Goal: Task Accomplishment & Management: Use online tool/utility

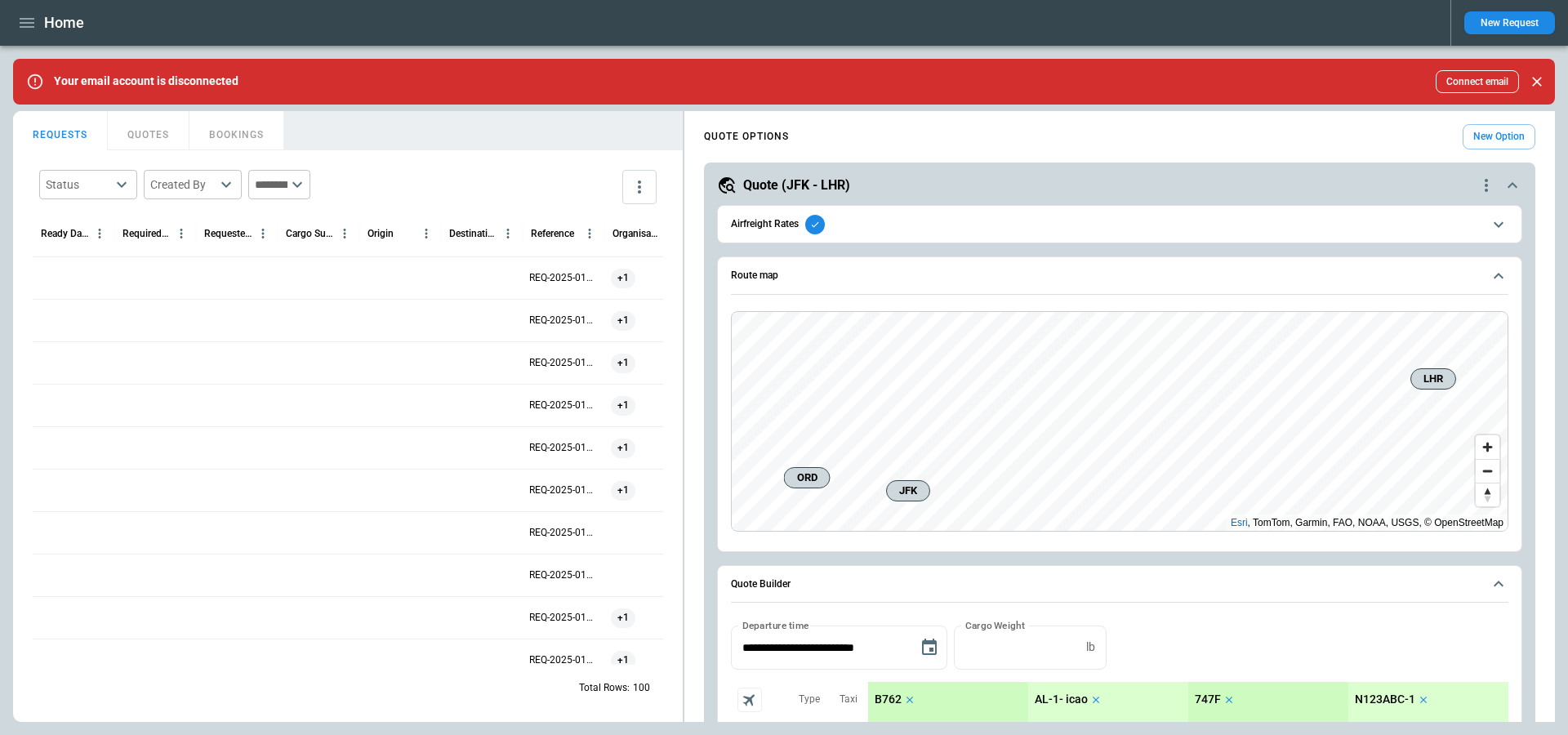
click at [35, 27] on icon "button" at bounding box center [27, 23] width 20 height 20
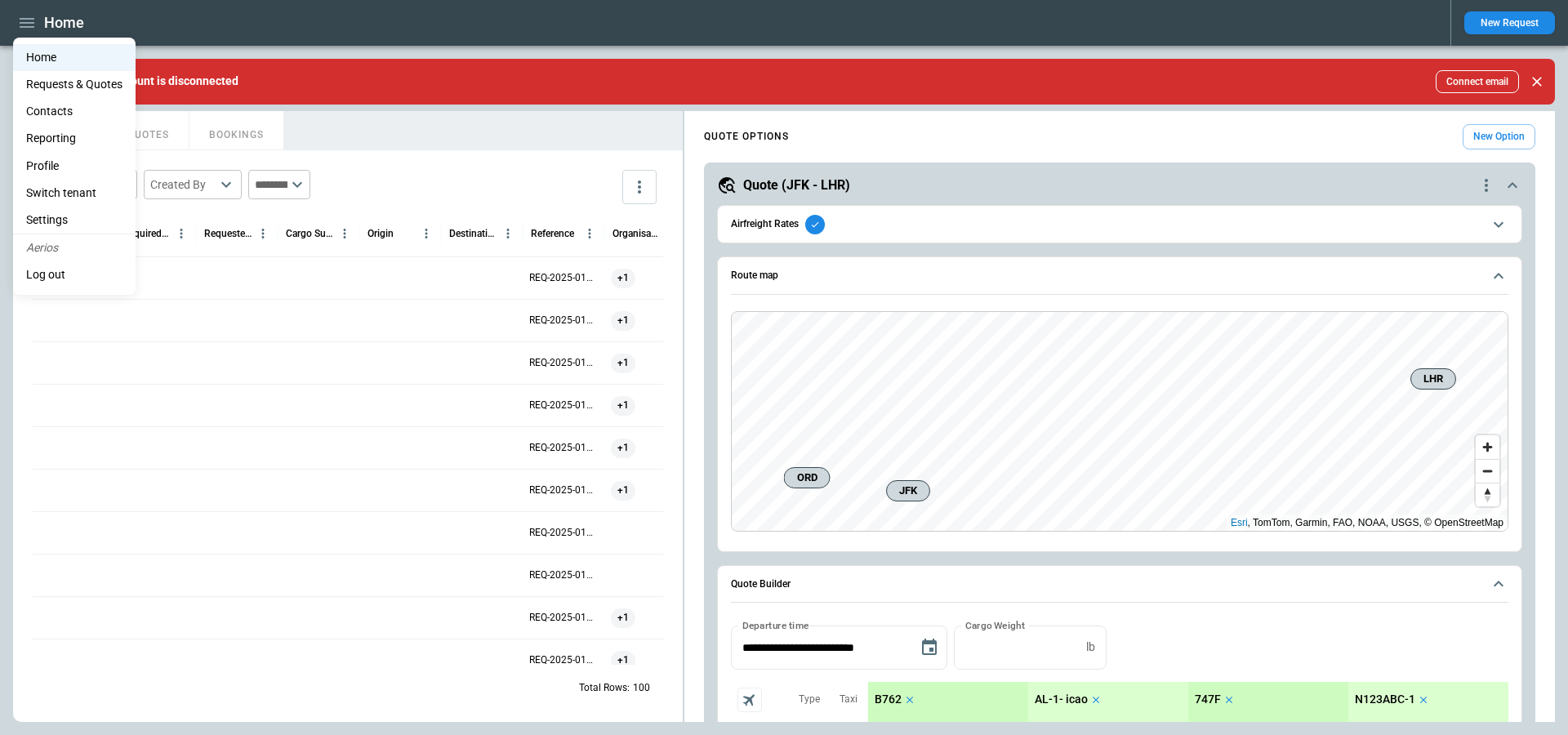
click at [350, 306] on div at bounding box center [784, 367] width 1568 height 735
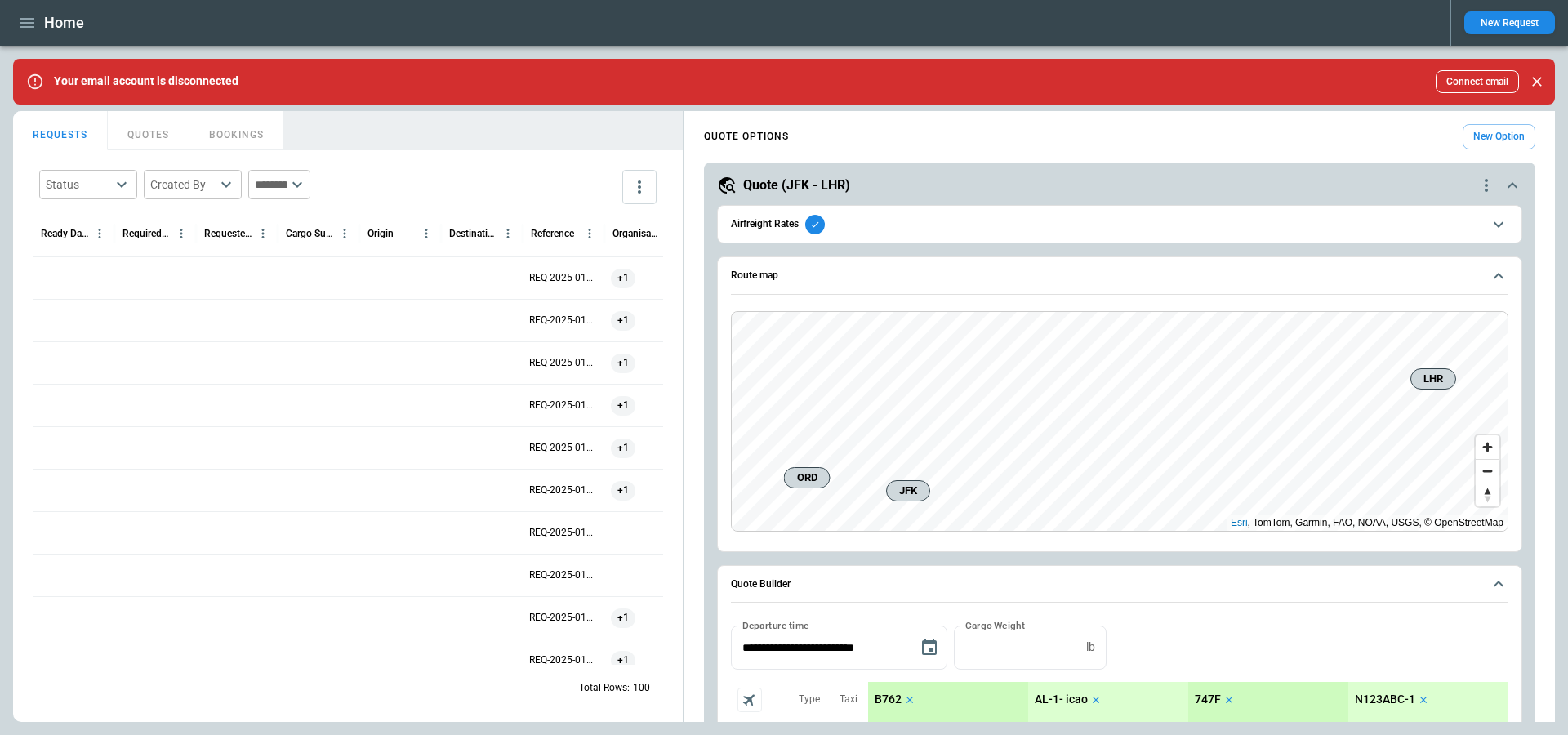
click at [336, 318] on div at bounding box center [319, 319] width 81 height 43
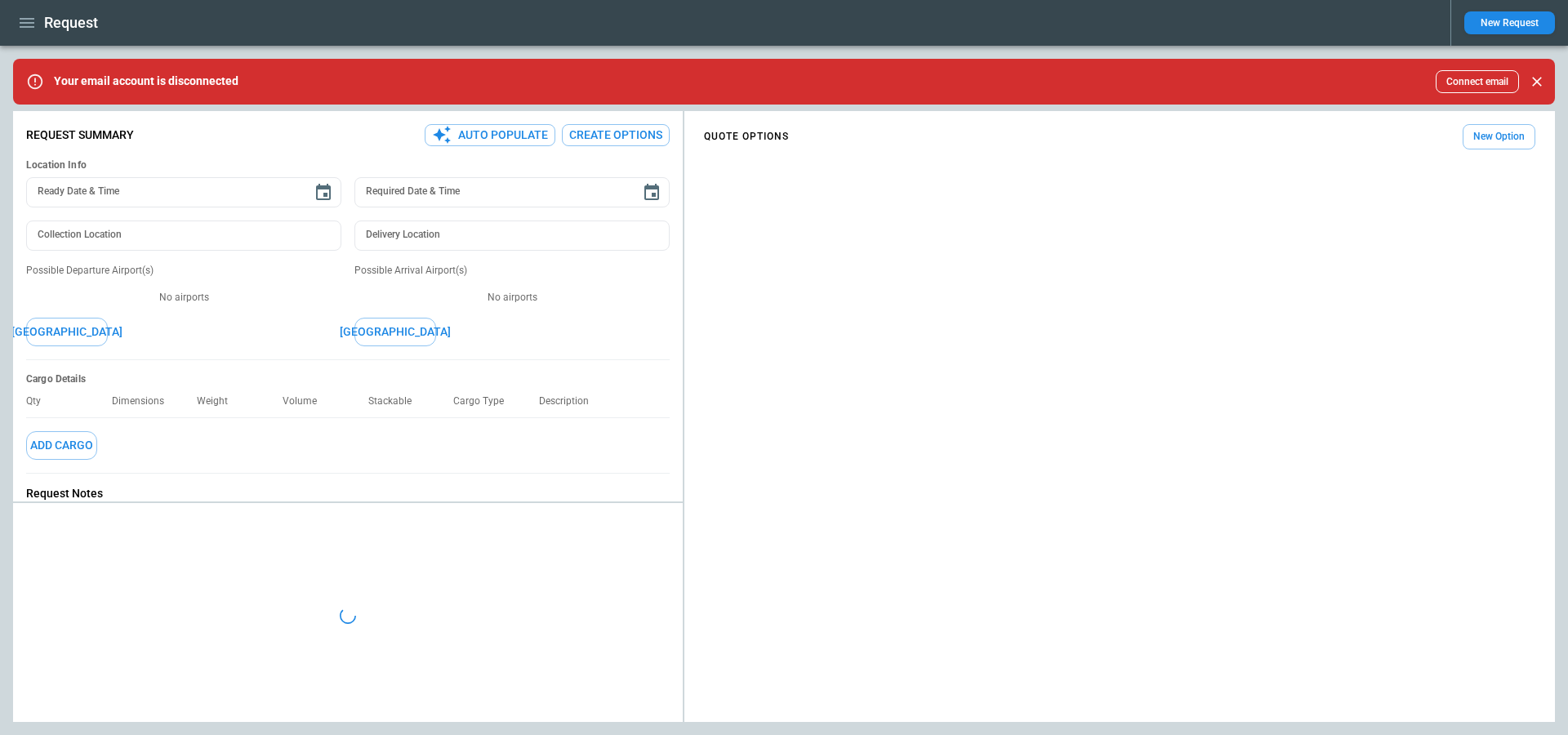
type textarea "*"
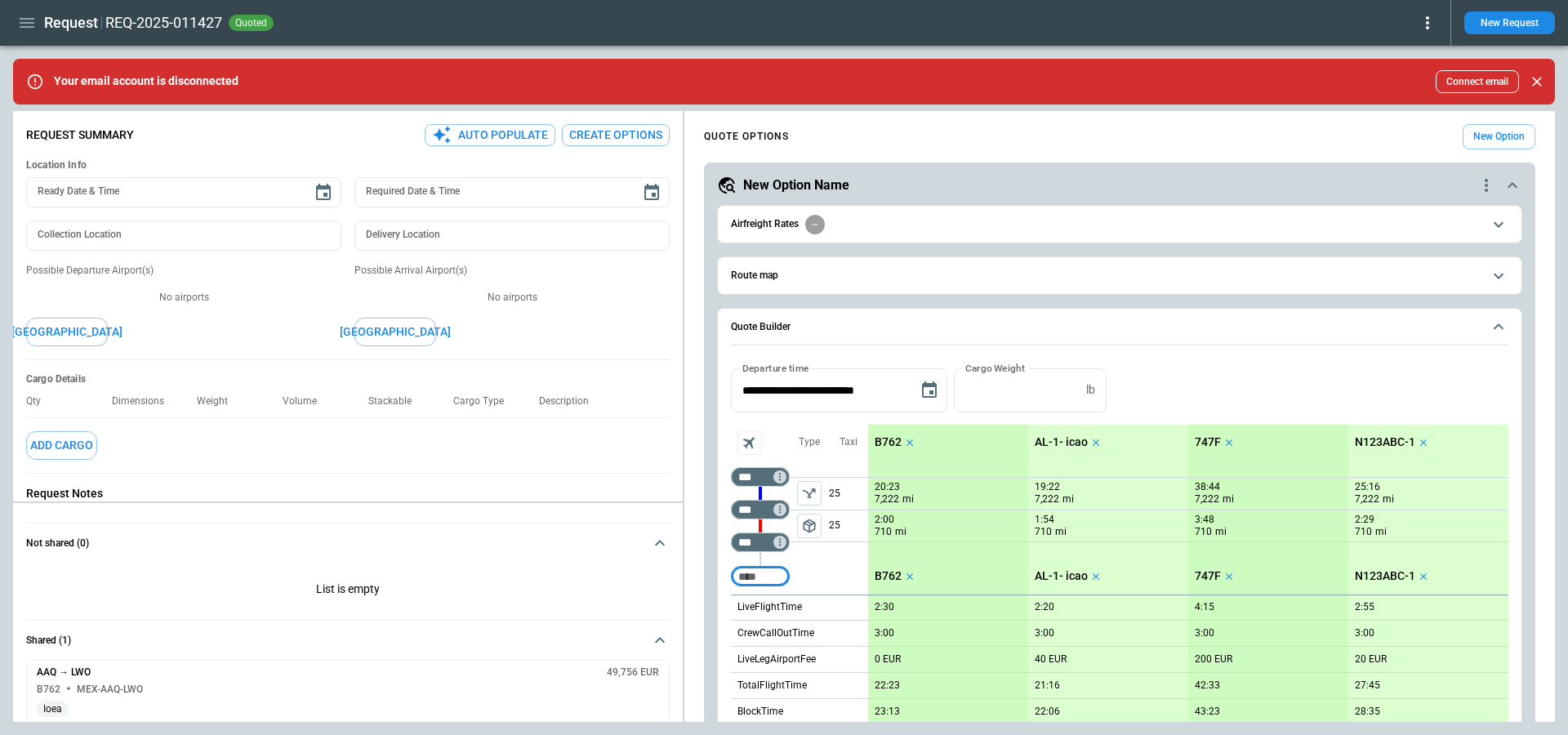
click at [1517, 186] on icon "scrollable content" at bounding box center [1513, 185] width 20 height 20
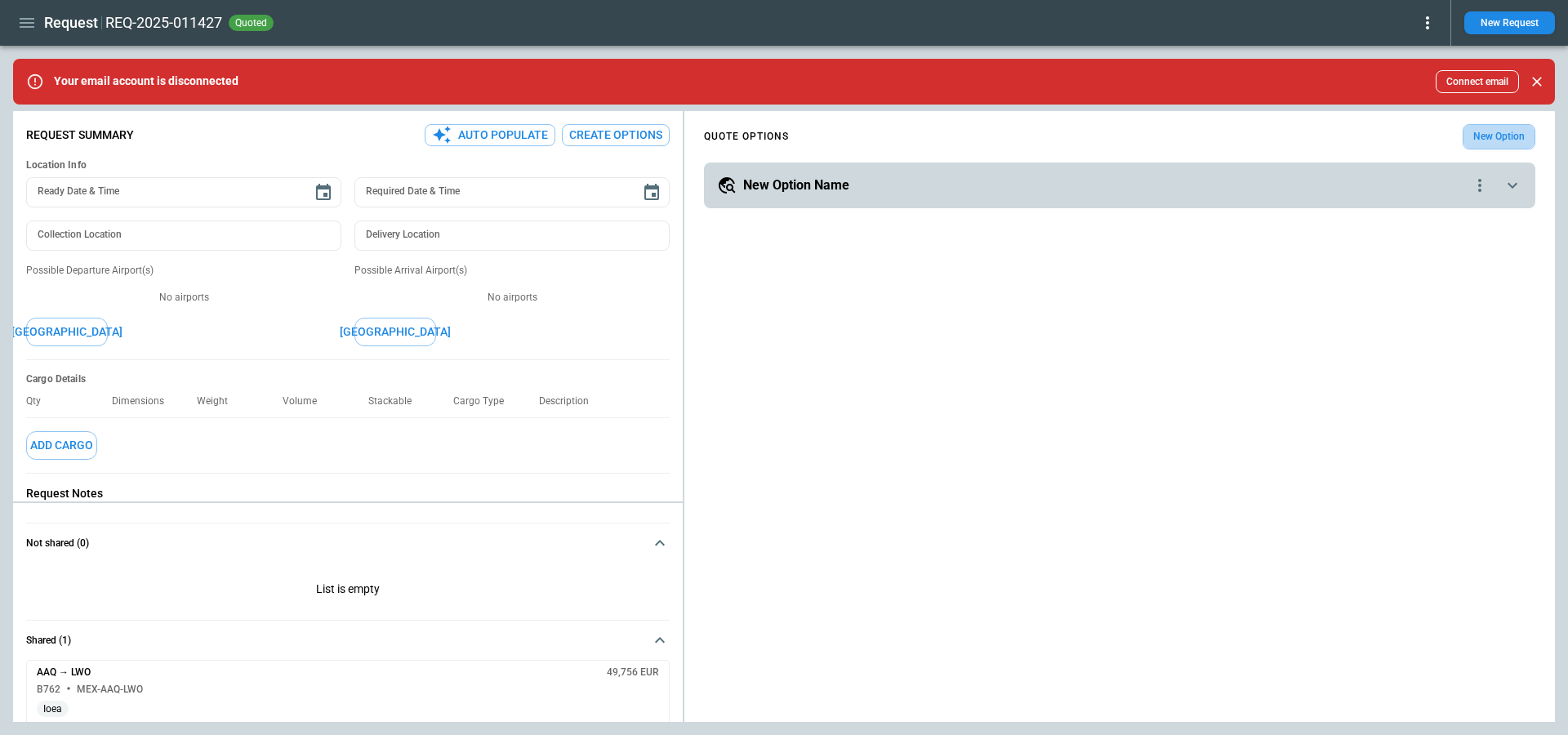
click at [1503, 139] on button "New Option" at bounding box center [1499, 137] width 72 height 26
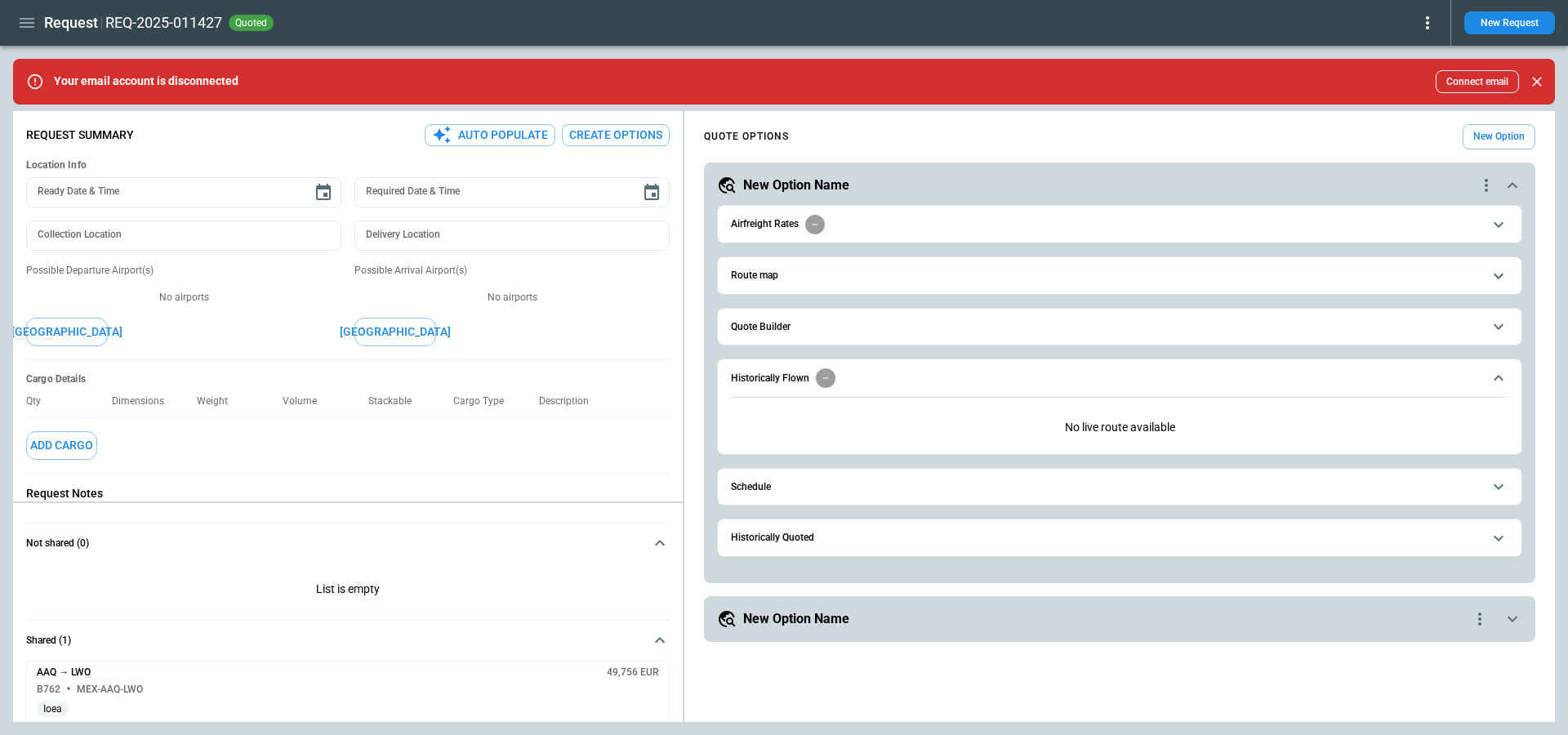
click at [815, 333] on button "Quote Builder" at bounding box center [1120, 326] width 778 height 37
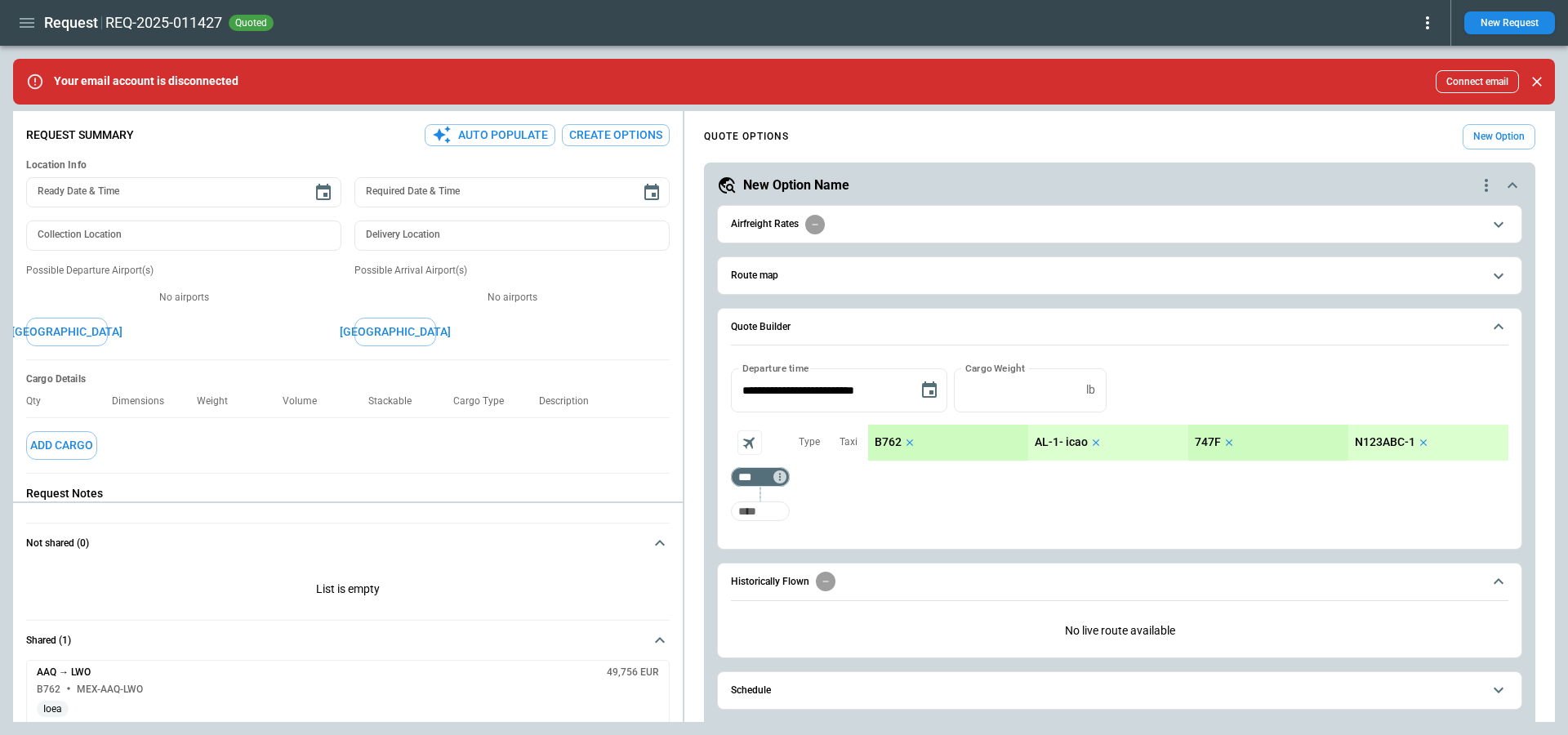
click at [757, 499] on input "Too short" at bounding box center [760, 511] width 53 height 30
type input "***"
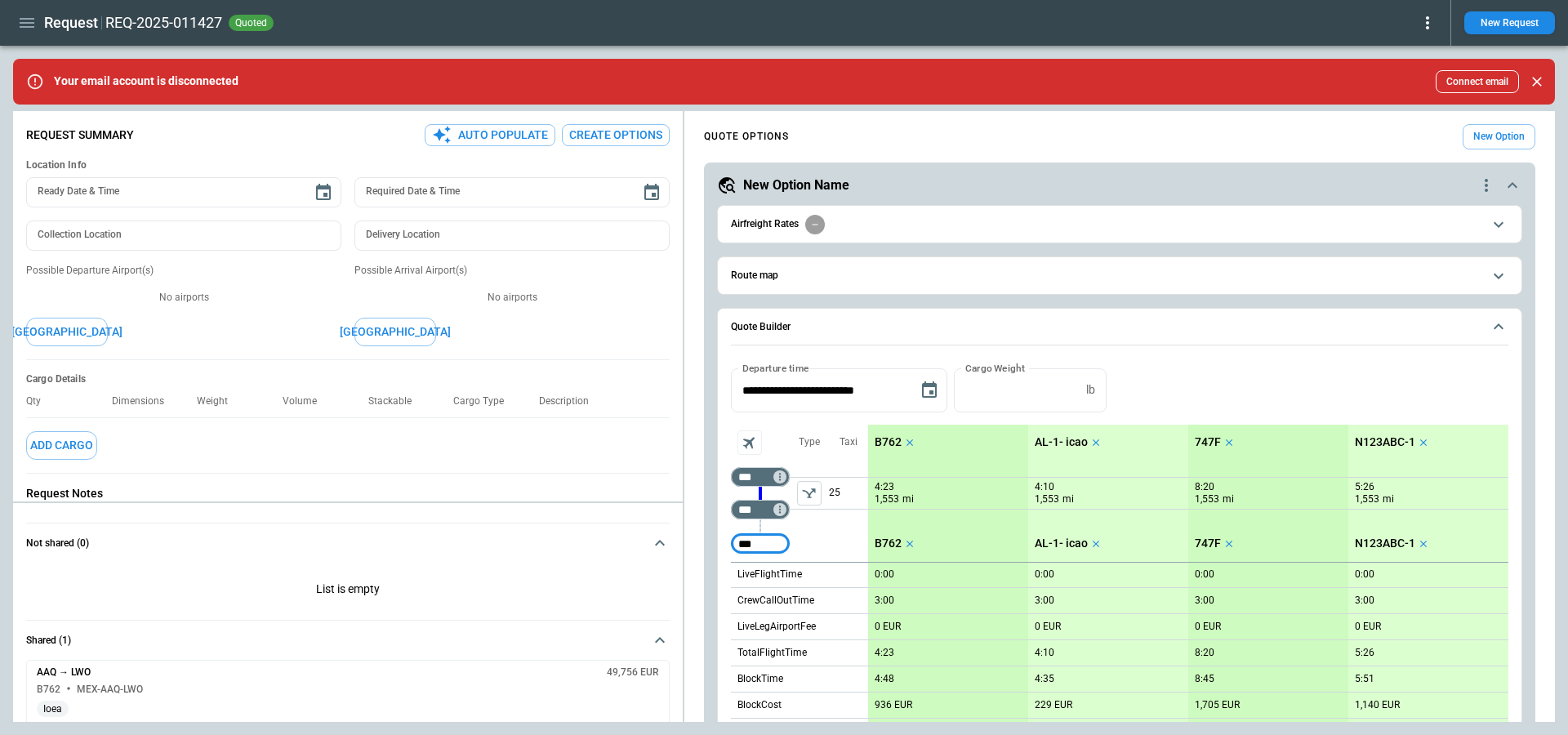
type input "***"
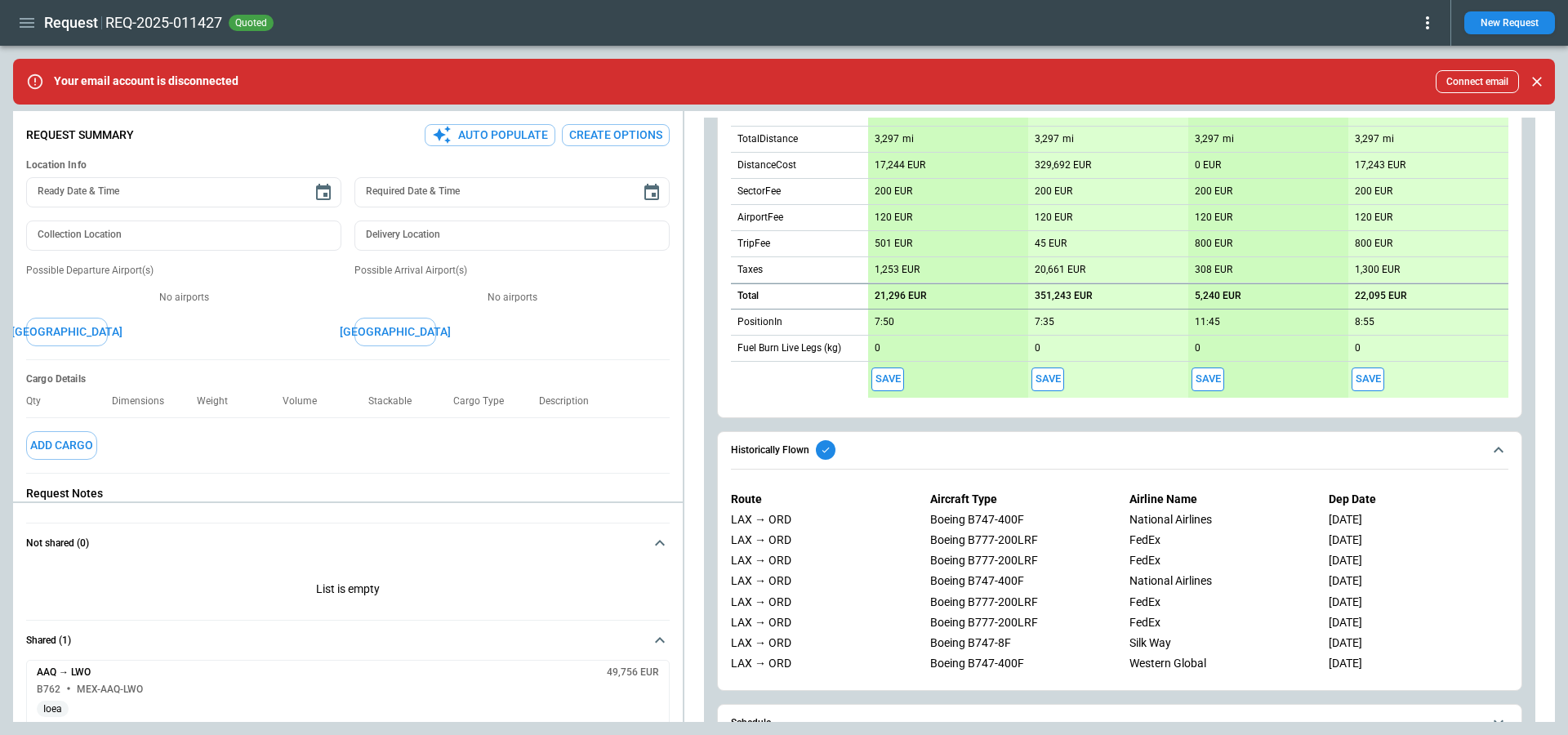
scroll to position [702, 0]
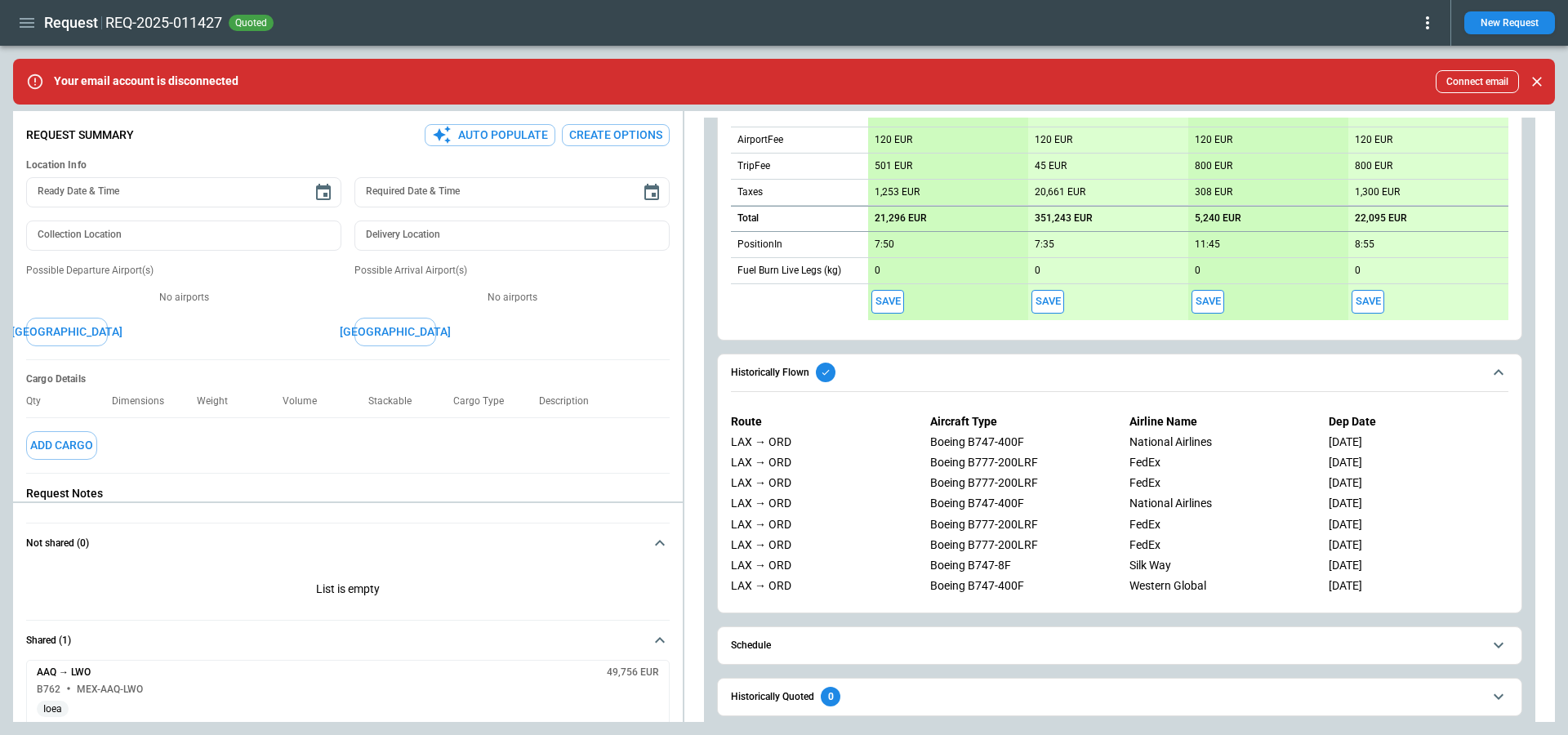
click at [995, 657] on button "Schedule" at bounding box center [1120, 645] width 778 height 37
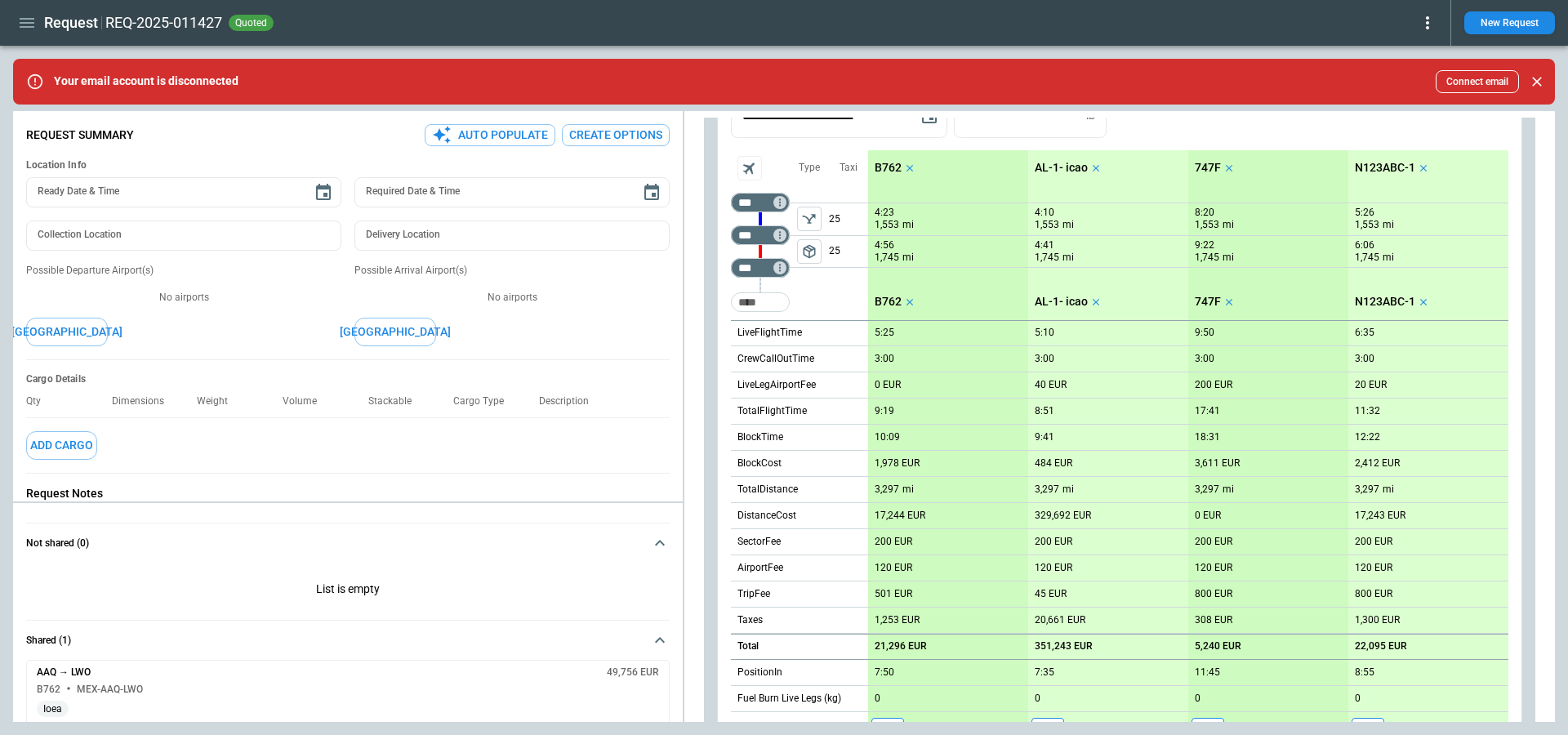
scroll to position [230, 0]
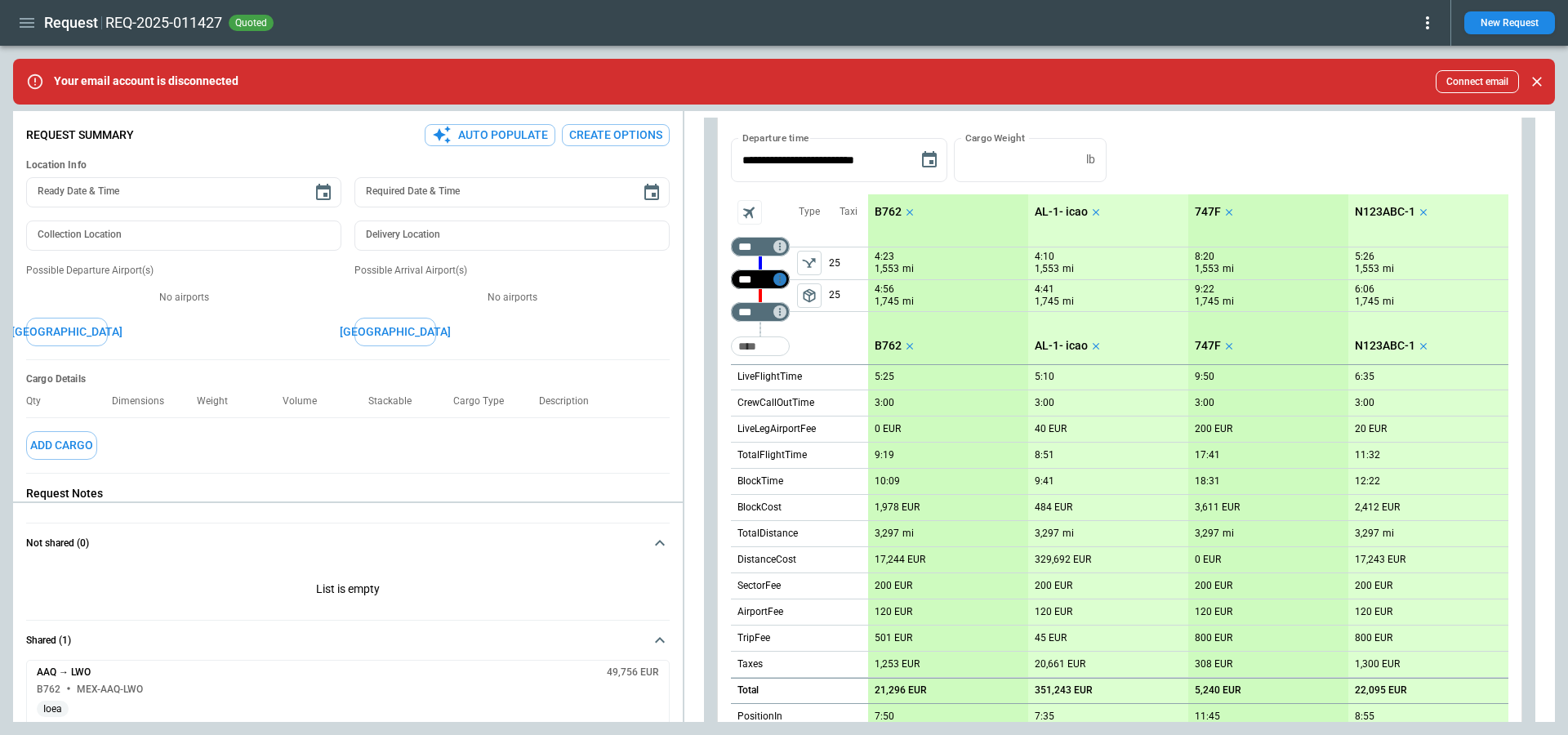
click at [778, 280] on icon "Too short" at bounding box center [780, 280] width 12 height 12
click at [807, 346] on p "Airport info" at bounding box center [805, 346] width 50 height 14
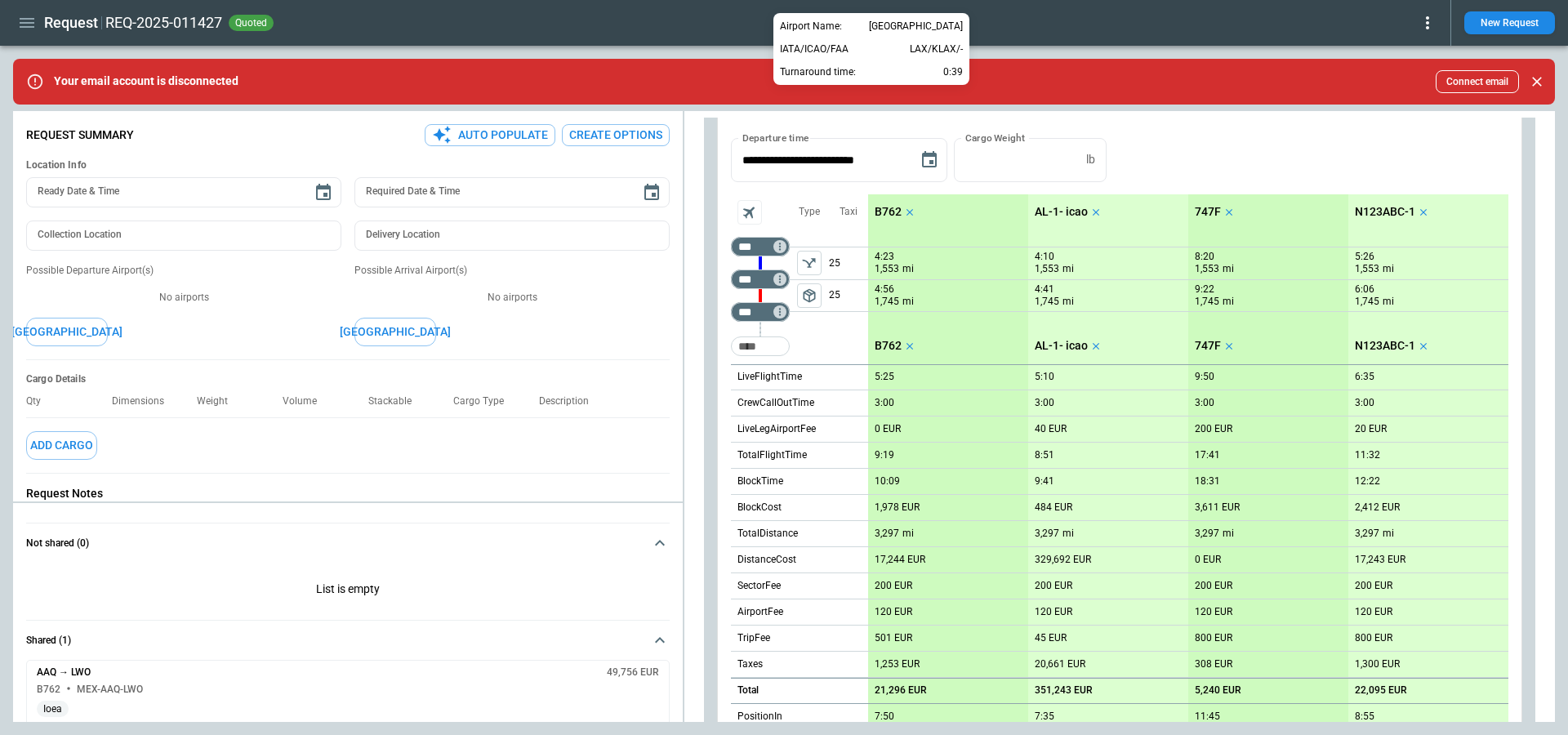
scroll to position [924, 0]
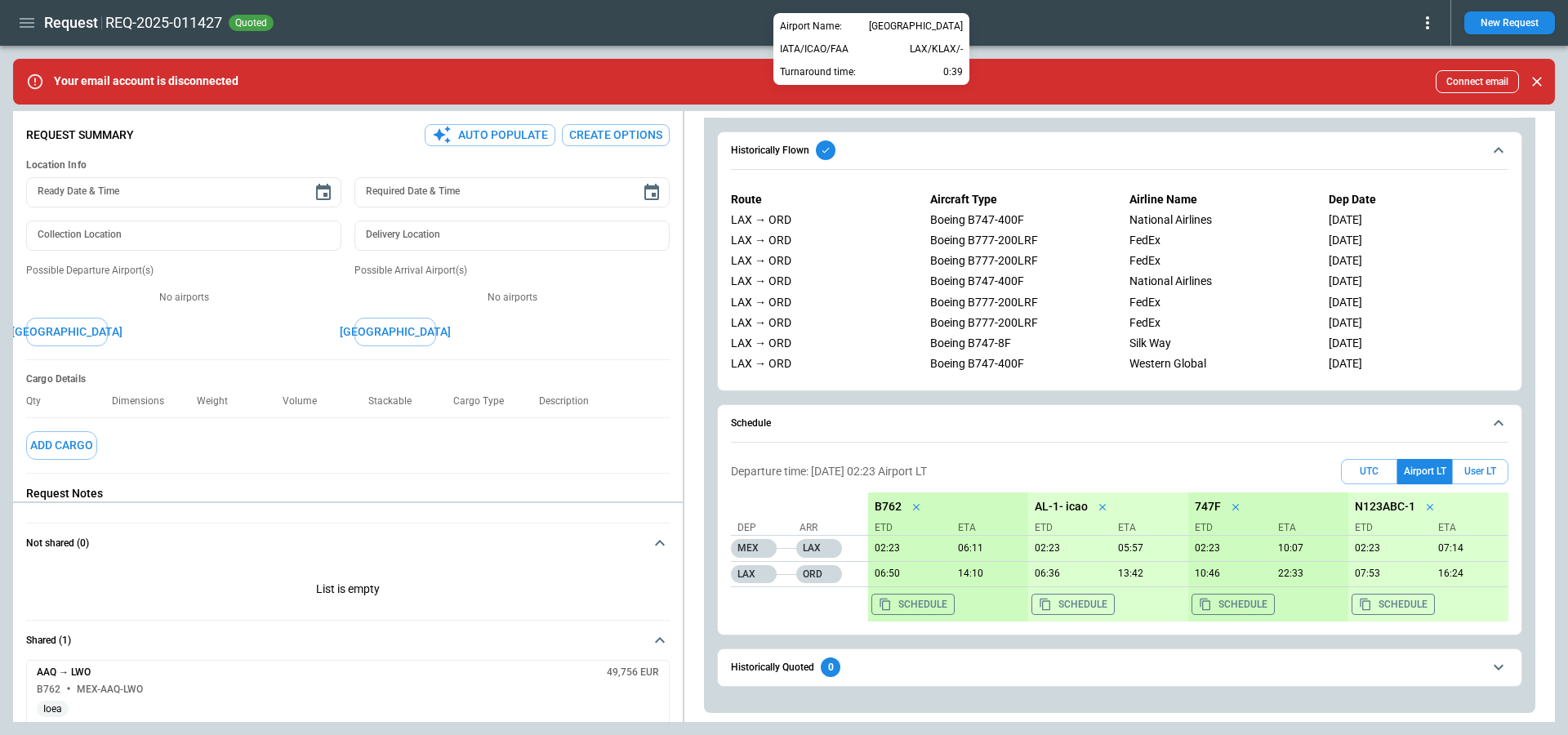
click at [1497, 164] on div at bounding box center [784, 367] width 1568 height 735
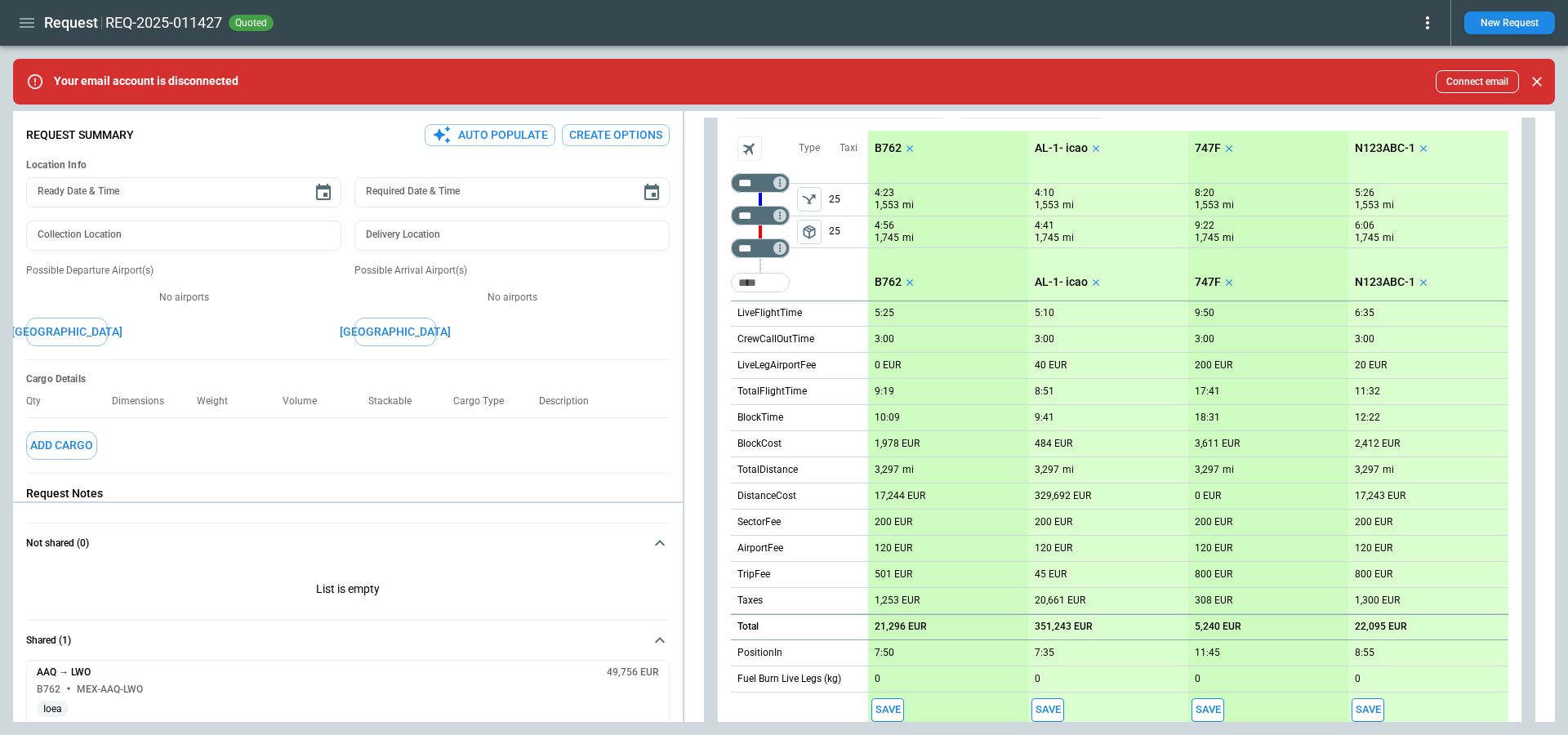
scroll to position [0, 0]
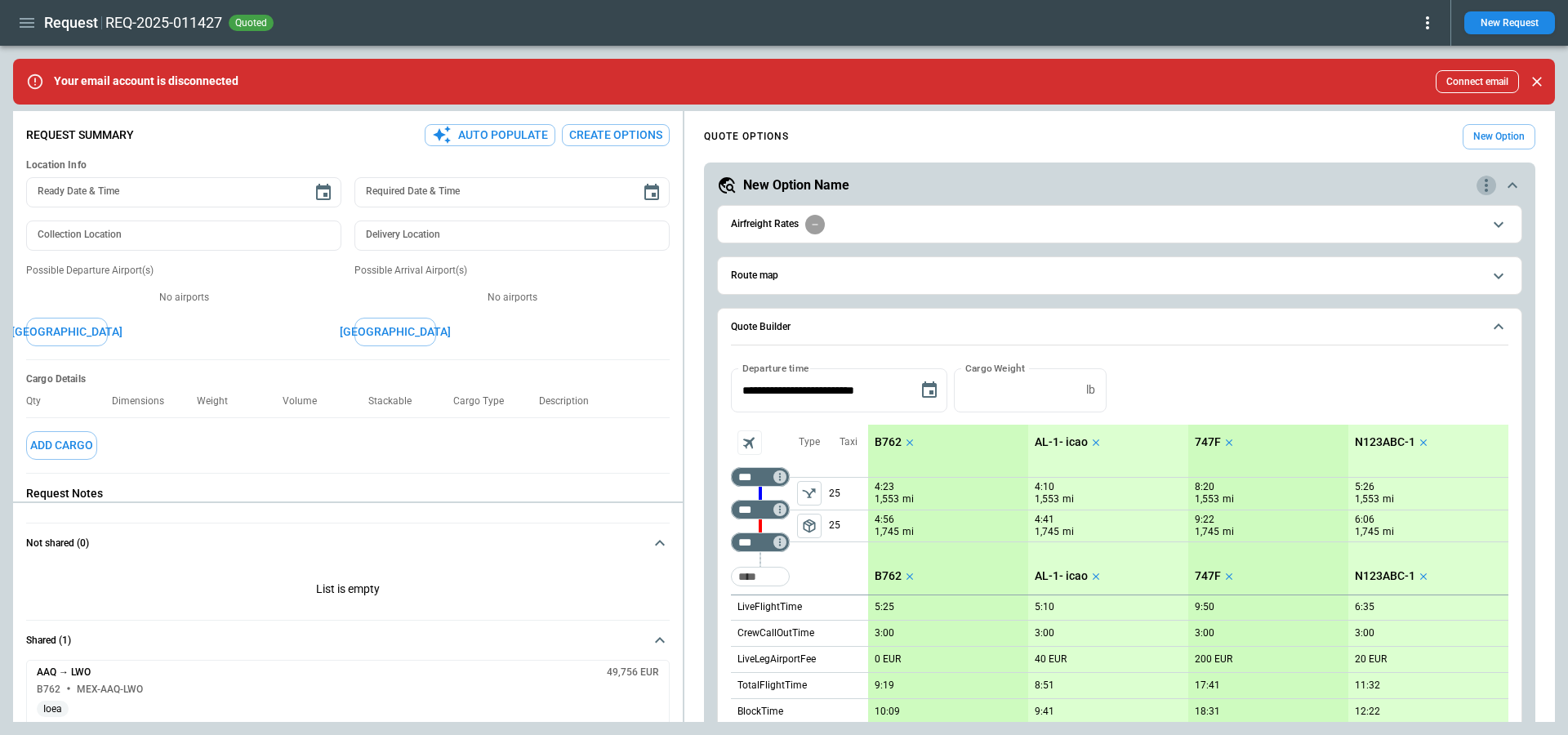
click at [1489, 184] on icon "quote-option-actions" at bounding box center [1487, 185] width 20 height 20
click at [783, 534] on div at bounding box center [784, 367] width 1568 height 735
click at [782, 538] on icon "Too short" at bounding box center [780, 543] width 12 height 12
click at [800, 613] on p "Airport info" at bounding box center [805, 610] width 50 height 14
click at [1406, 312] on div at bounding box center [784, 367] width 1568 height 735
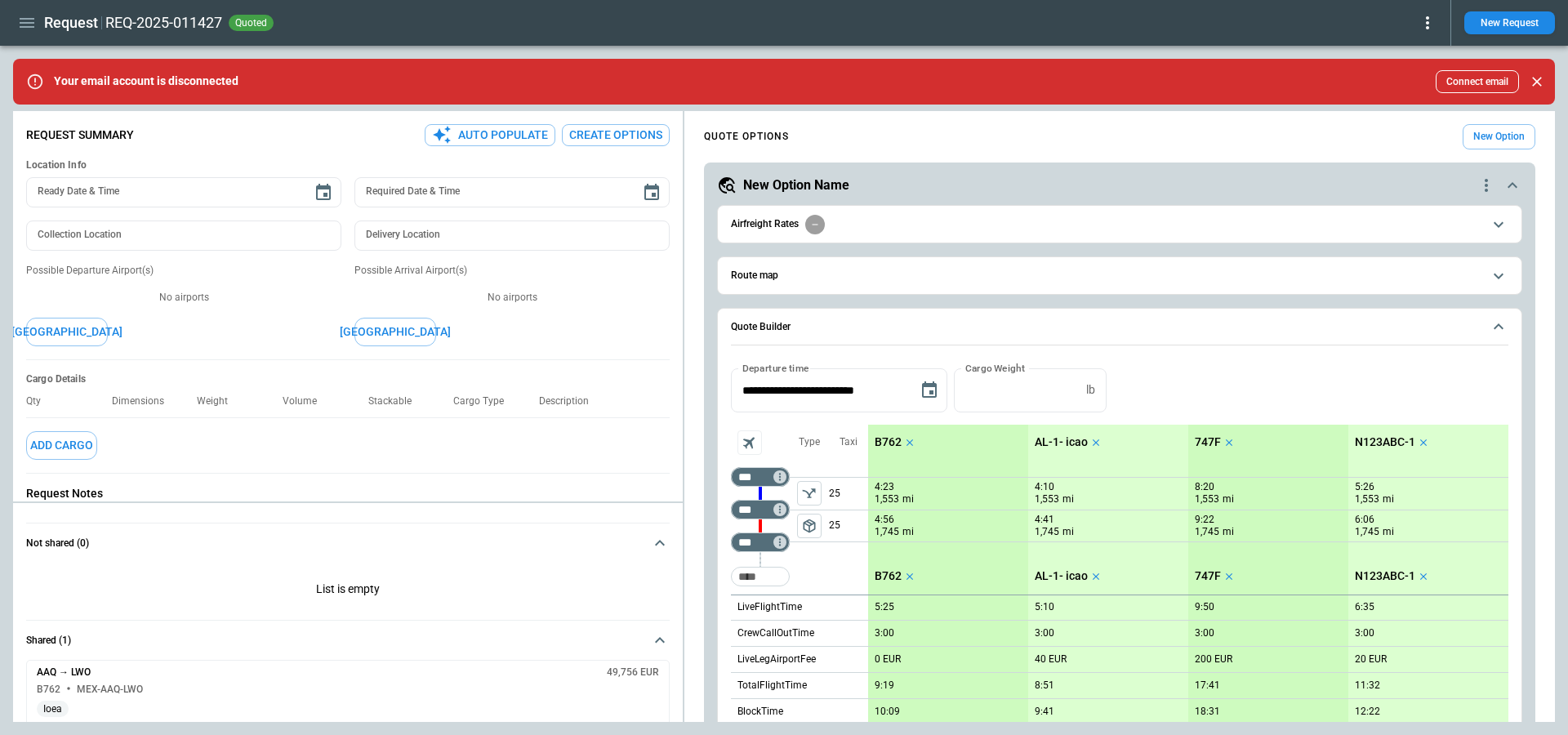
click at [1489, 183] on icon "quote-option-actions" at bounding box center [1487, 185] width 20 height 20
click at [1305, 186] on div at bounding box center [784, 367] width 1568 height 735
click at [773, 514] on input "***" at bounding box center [757, 509] width 46 height 16
click at [778, 471] on icon "Not found" at bounding box center [780, 477] width 12 height 12
click at [797, 544] on p "Airport info" at bounding box center [805, 545] width 50 height 14
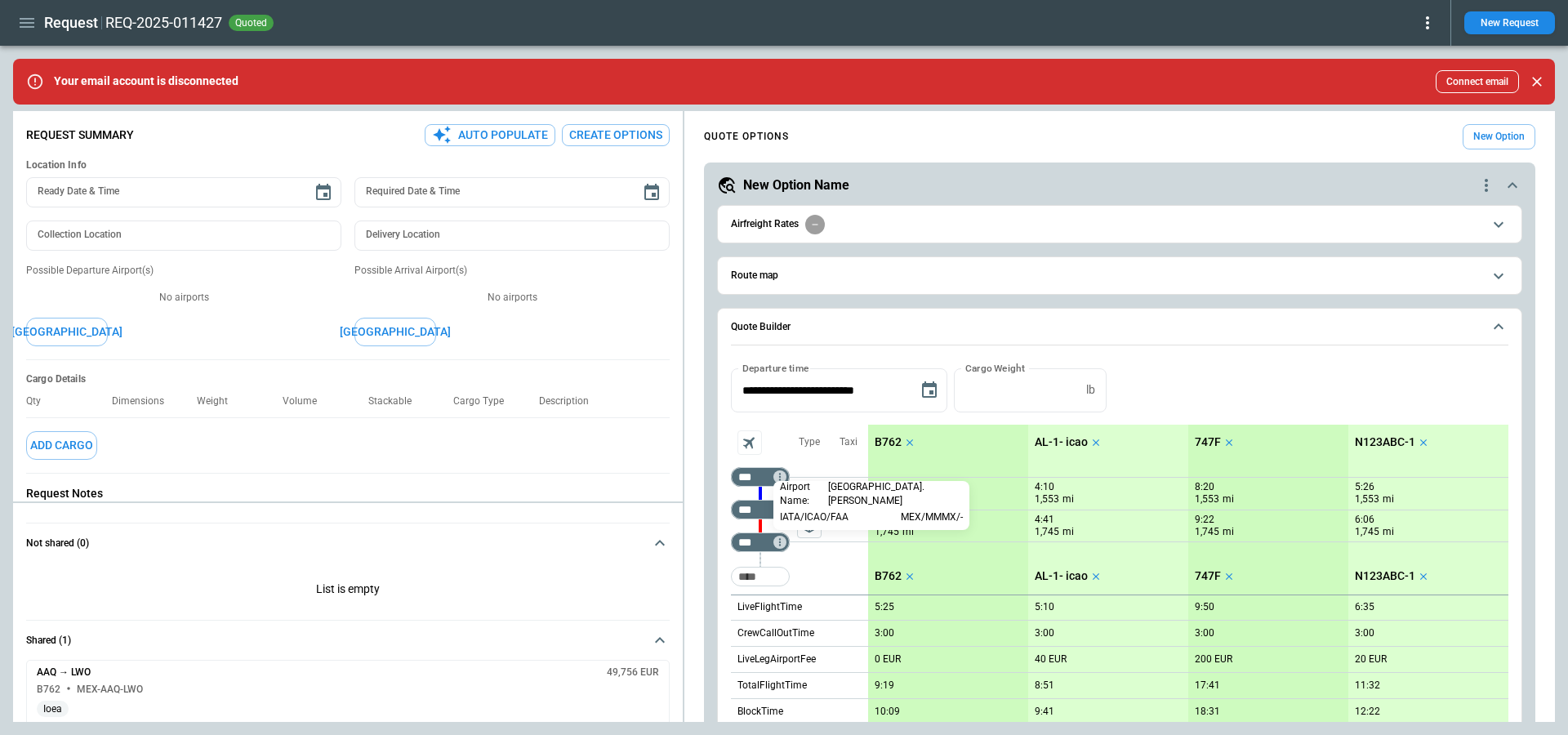
click at [754, 520] on div at bounding box center [784, 367] width 1568 height 735
click at [764, 526] on div "scrollable content" at bounding box center [760, 526] width 59 height 0
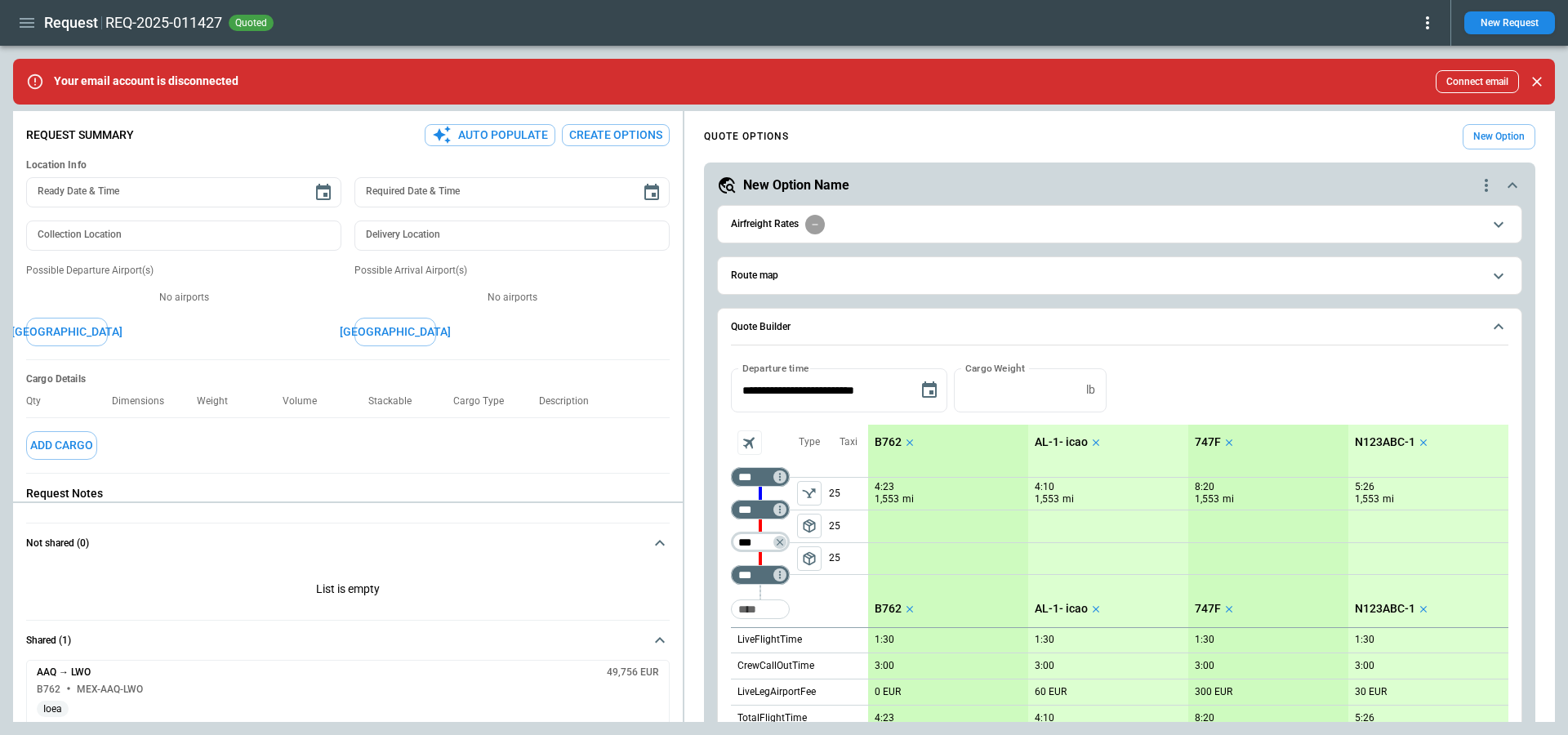
type input "***"
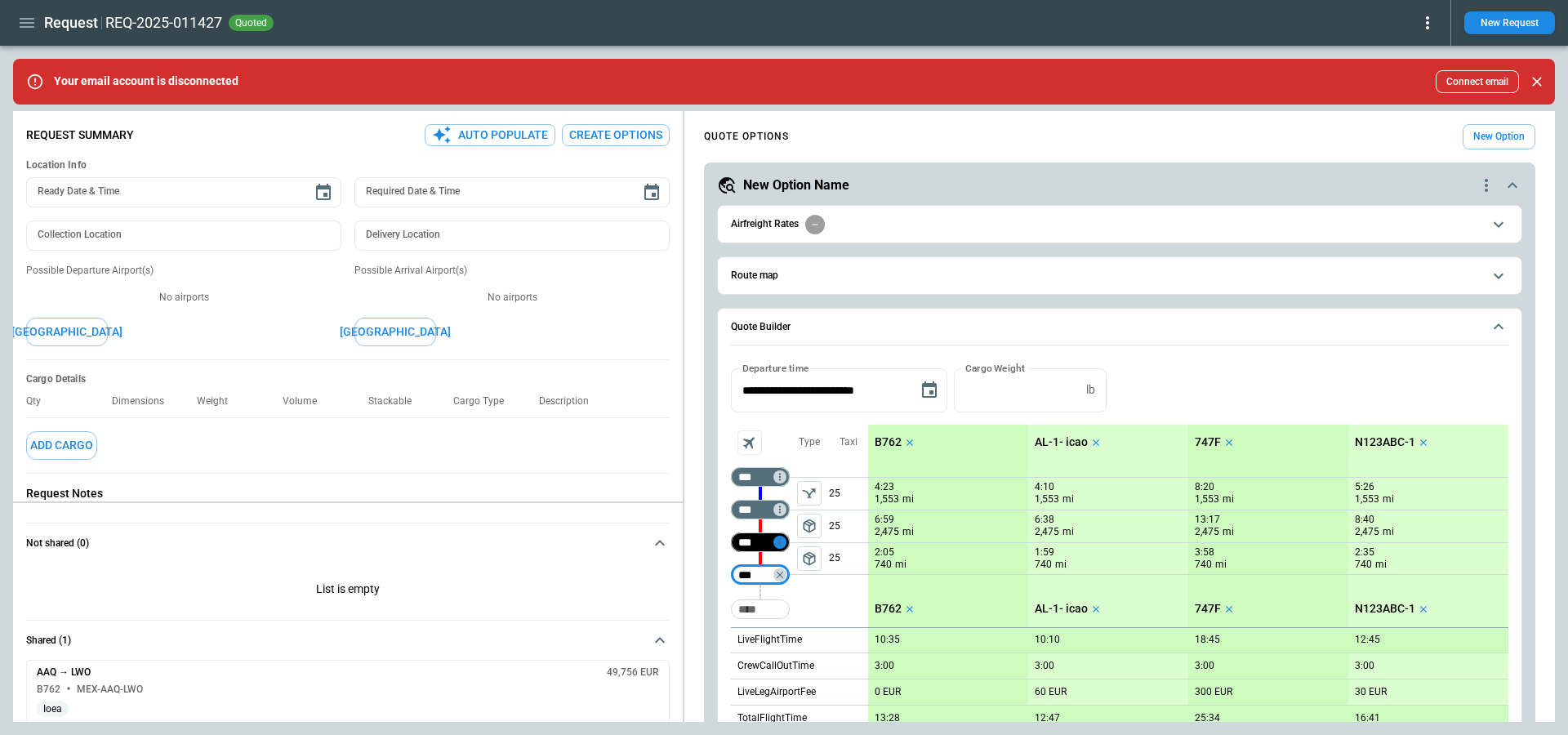
click at [778, 539] on icon "Not found" at bounding box center [780, 543] width 12 height 12
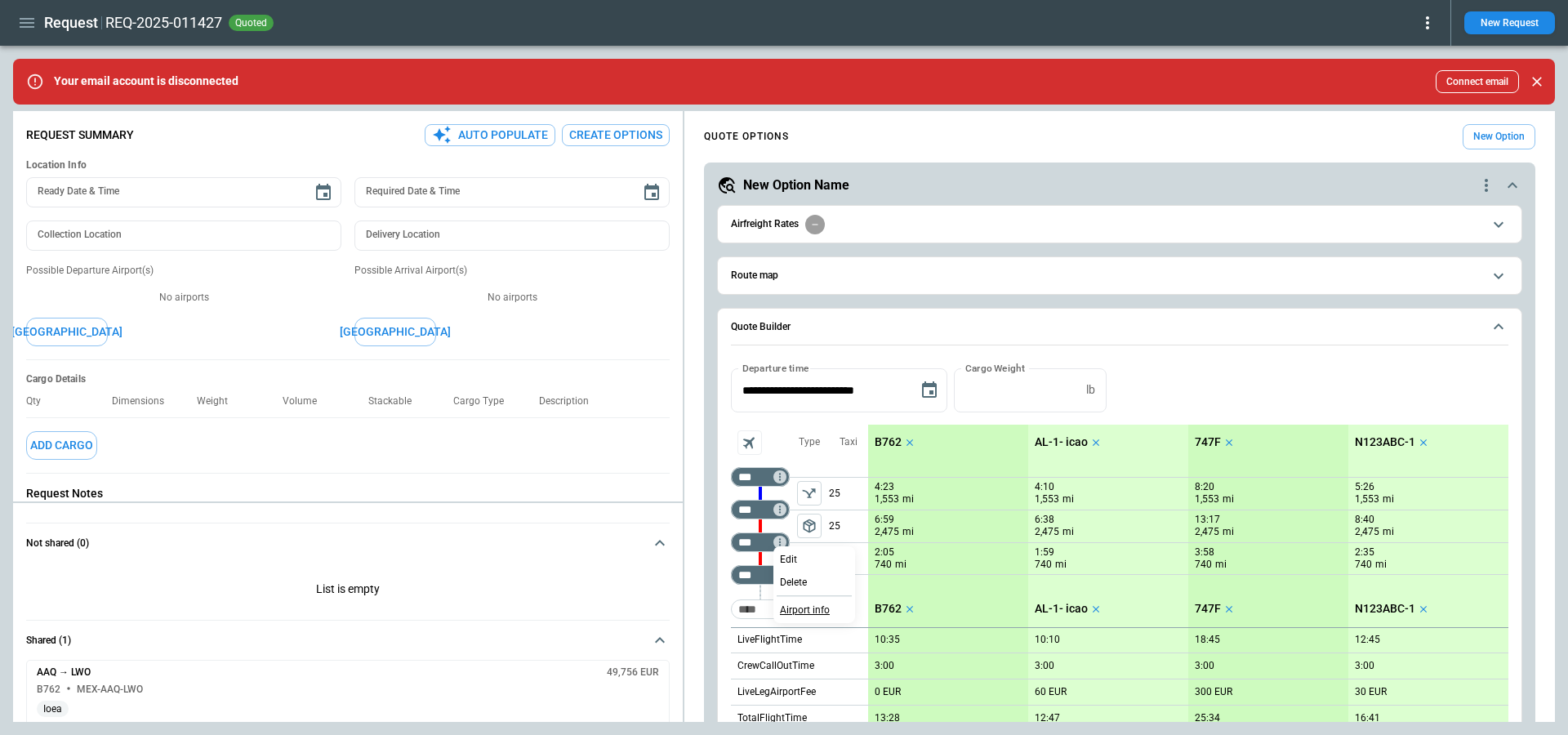
click at [795, 609] on p "Airport info" at bounding box center [805, 610] width 50 height 14
click at [833, 551] on p "[PERSON_NAME][GEOGRAPHIC_DATA]" at bounding box center [895, 559] width 134 height 28
click at [846, 531] on div at bounding box center [784, 367] width 1568 height 735
click at [1490, 126] on button "New Option" at bounding box center [1499, 137] width 72 height 26
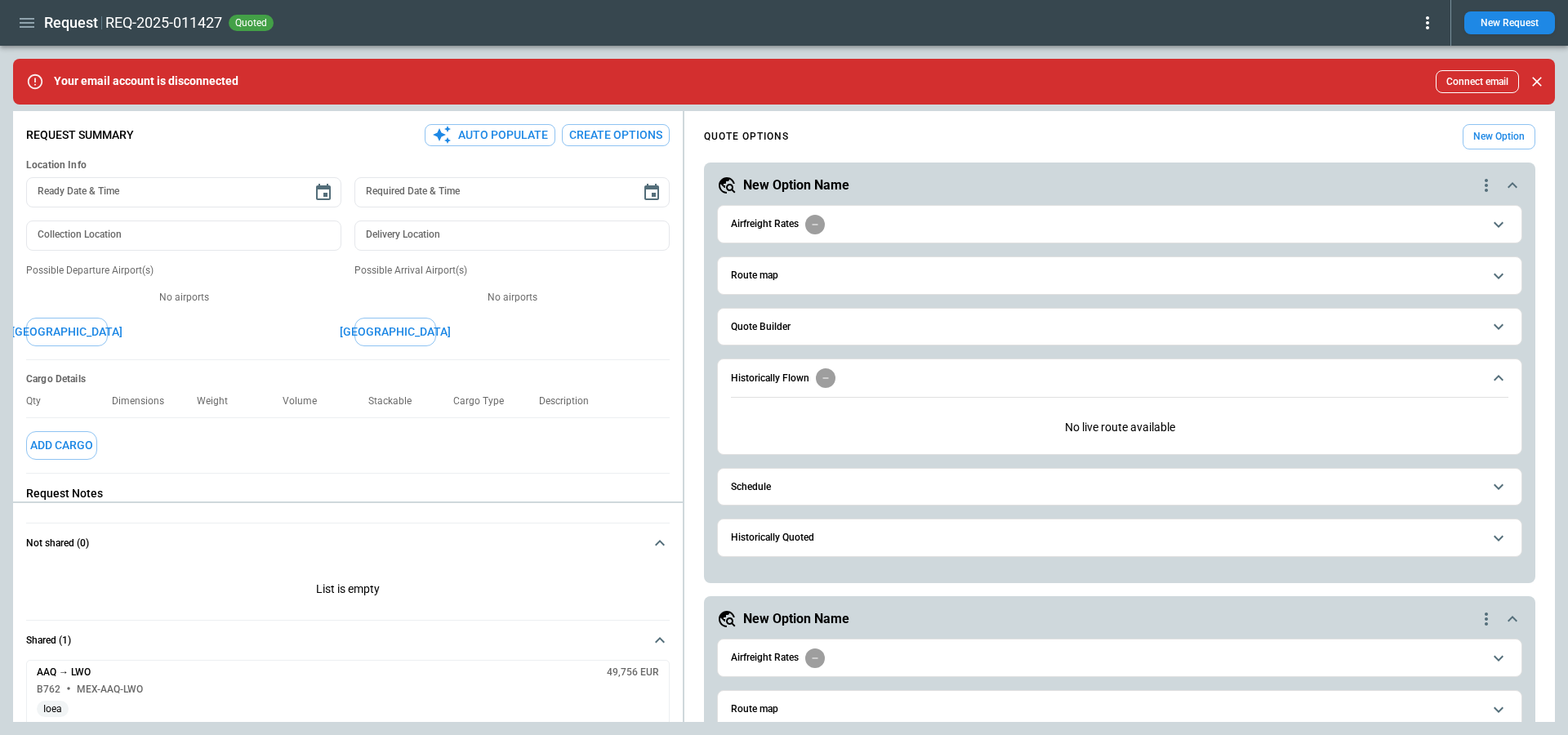
click at [984, 316] on button "Quote Builder" at bounding box center [1120, 326] width 778 height 37
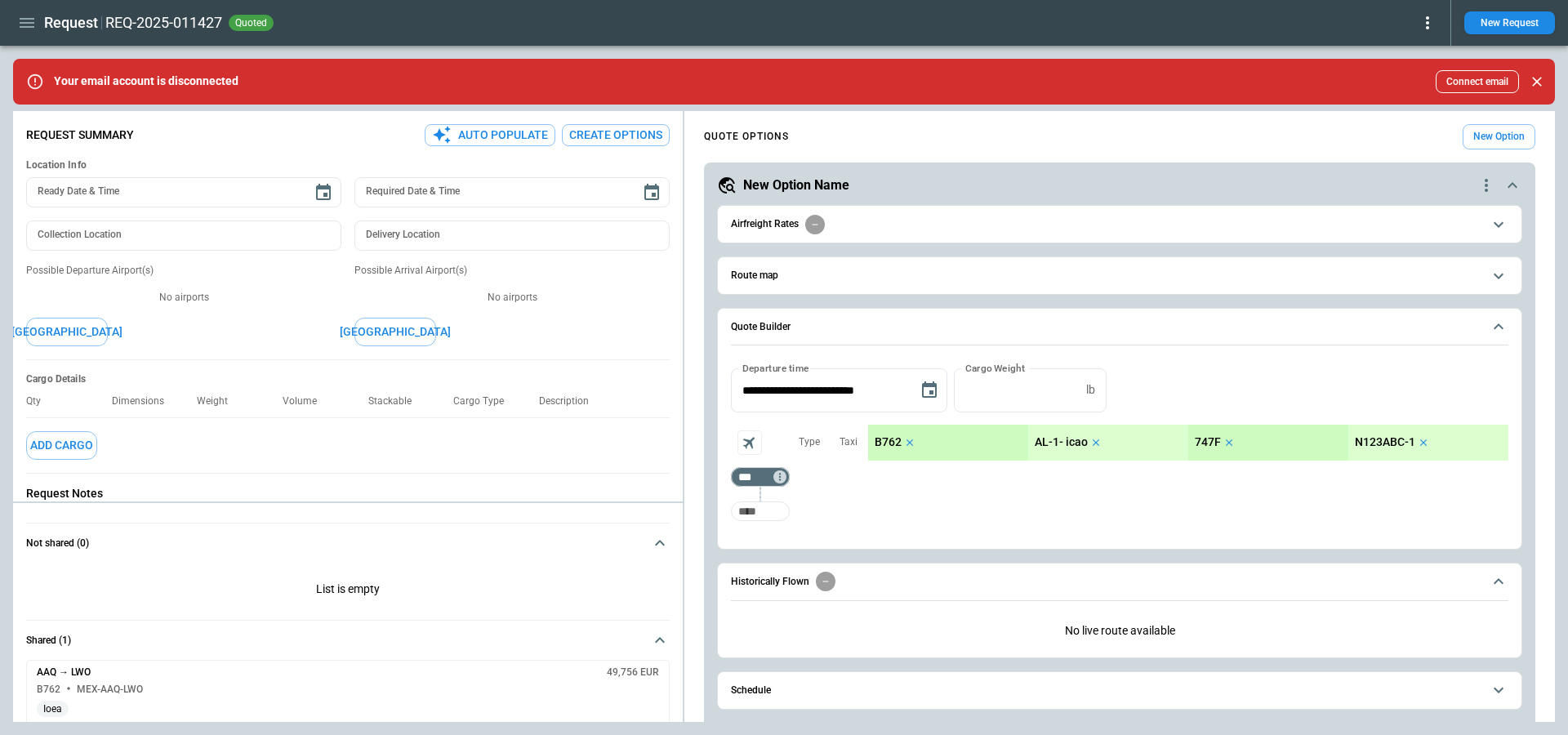
click at [755, 498] on input "Too short" at bounding box center [760, 511] width 53 height 30
type input "***"
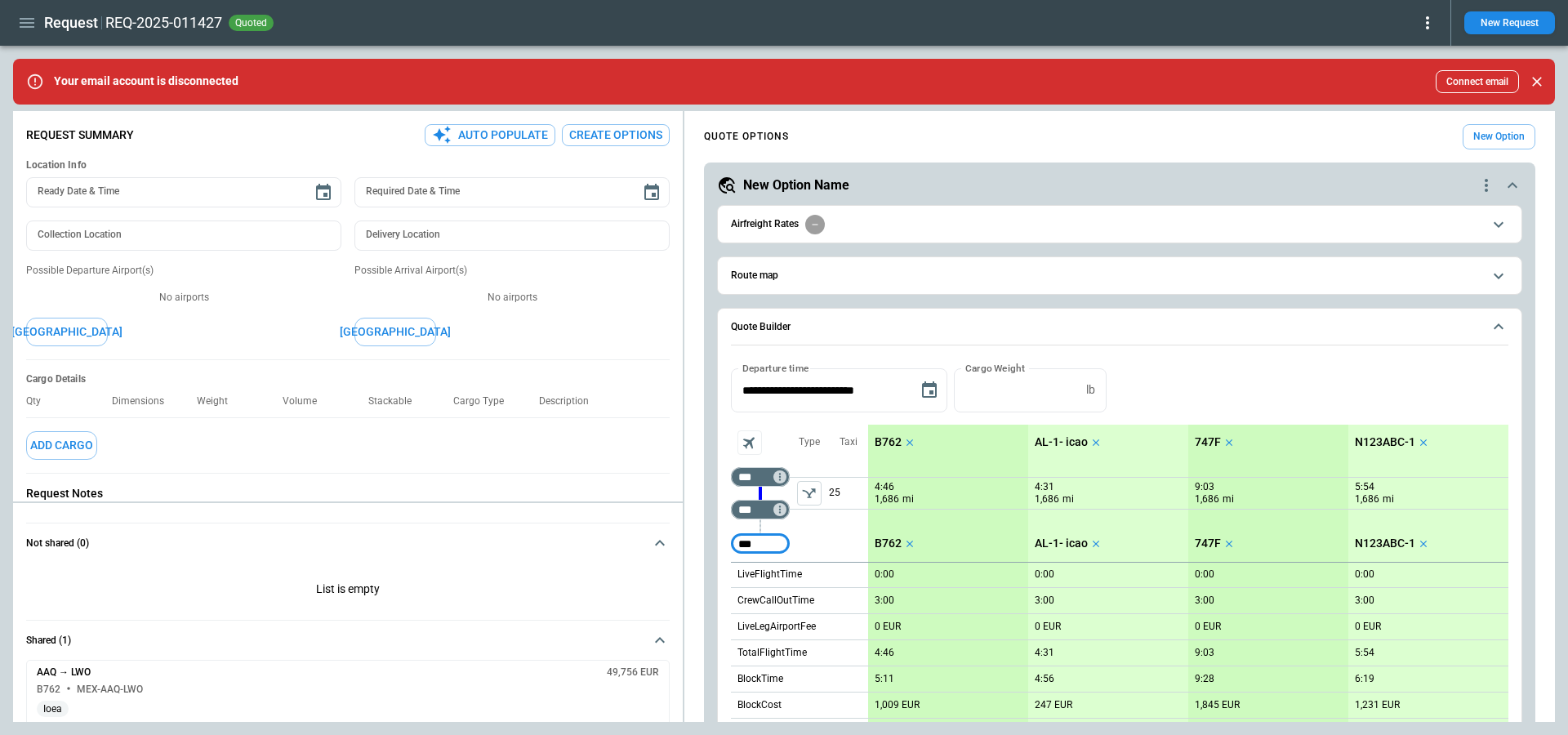
type input "***"
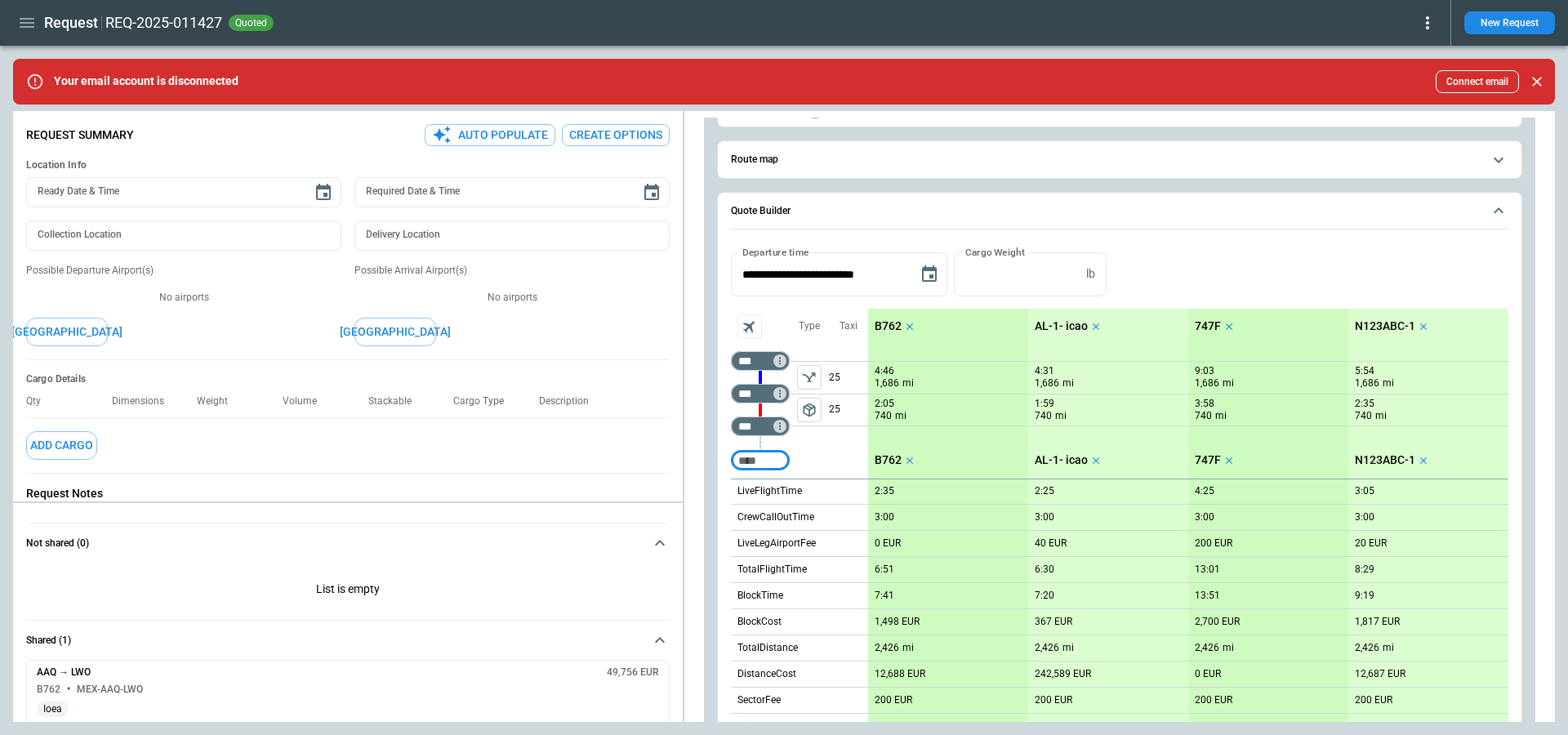
scroll to position [44, 0]
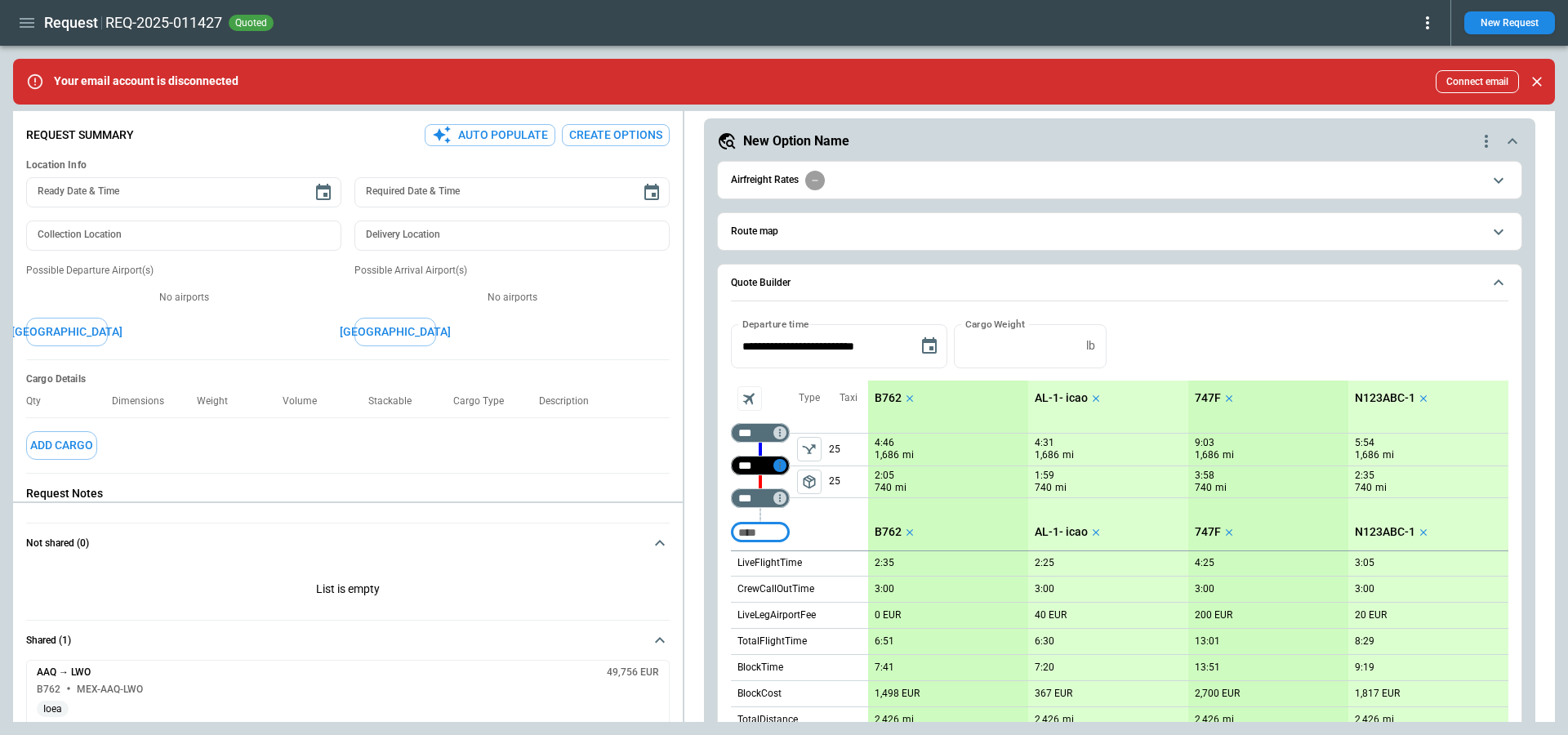
click at [779, 464] on icon "Too short" at bounding box center [780, 465] width 12 height 12
click at [801, 532] on p "Airport info" at bounding box center [805, 533] width 50 height 14
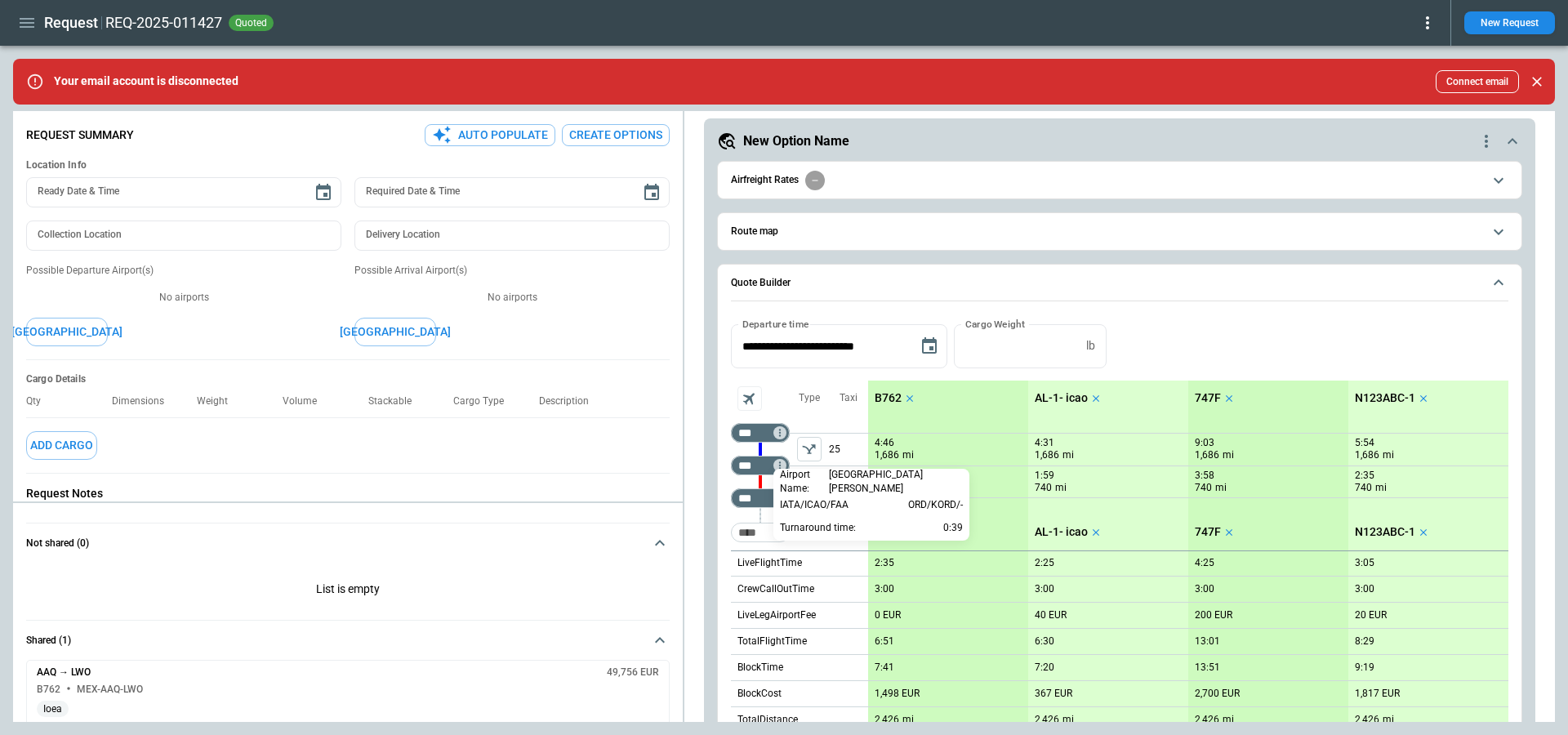
click at [817, 401] on div at bounding box center [784, 367] width 1568 height 735
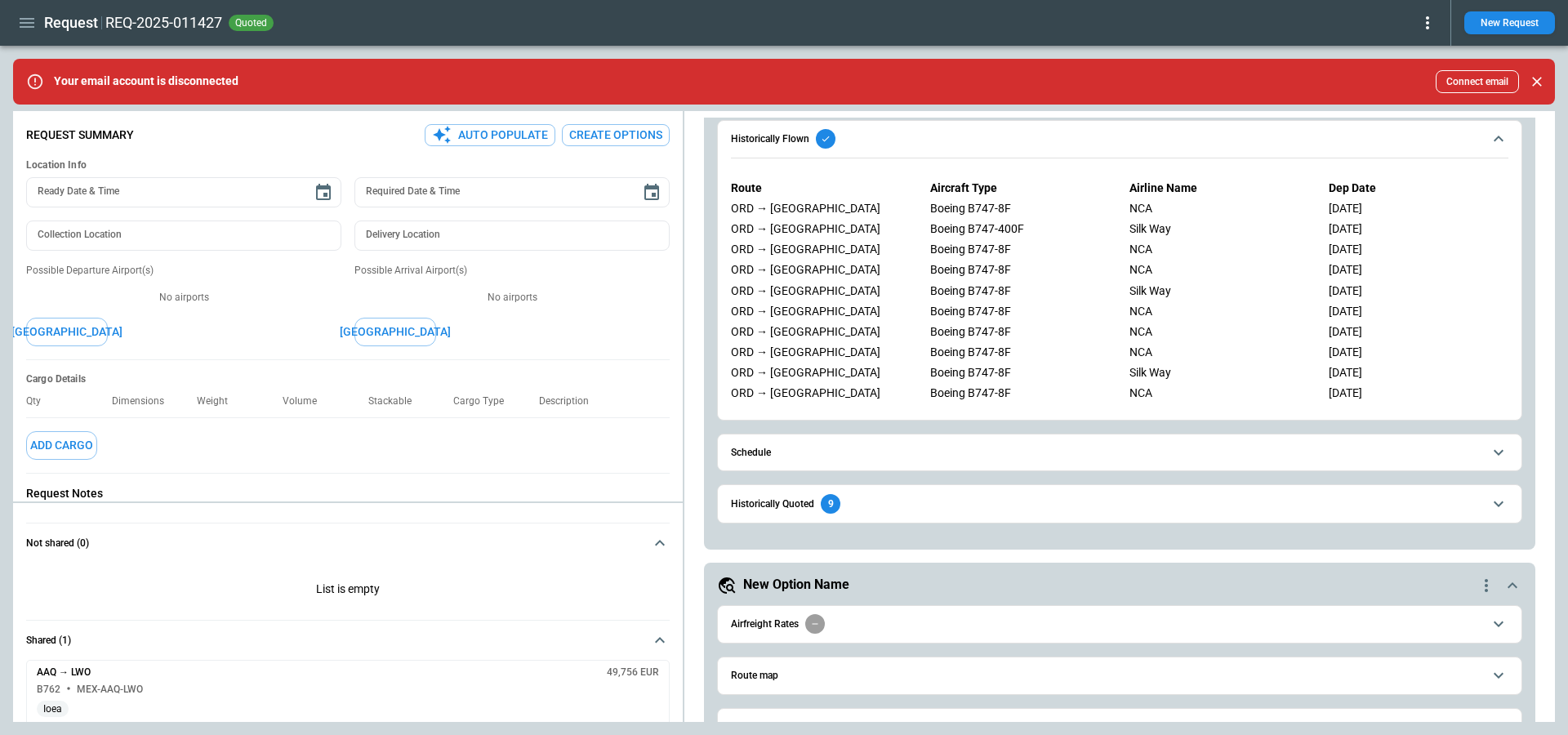
scroll to position [952, 0]
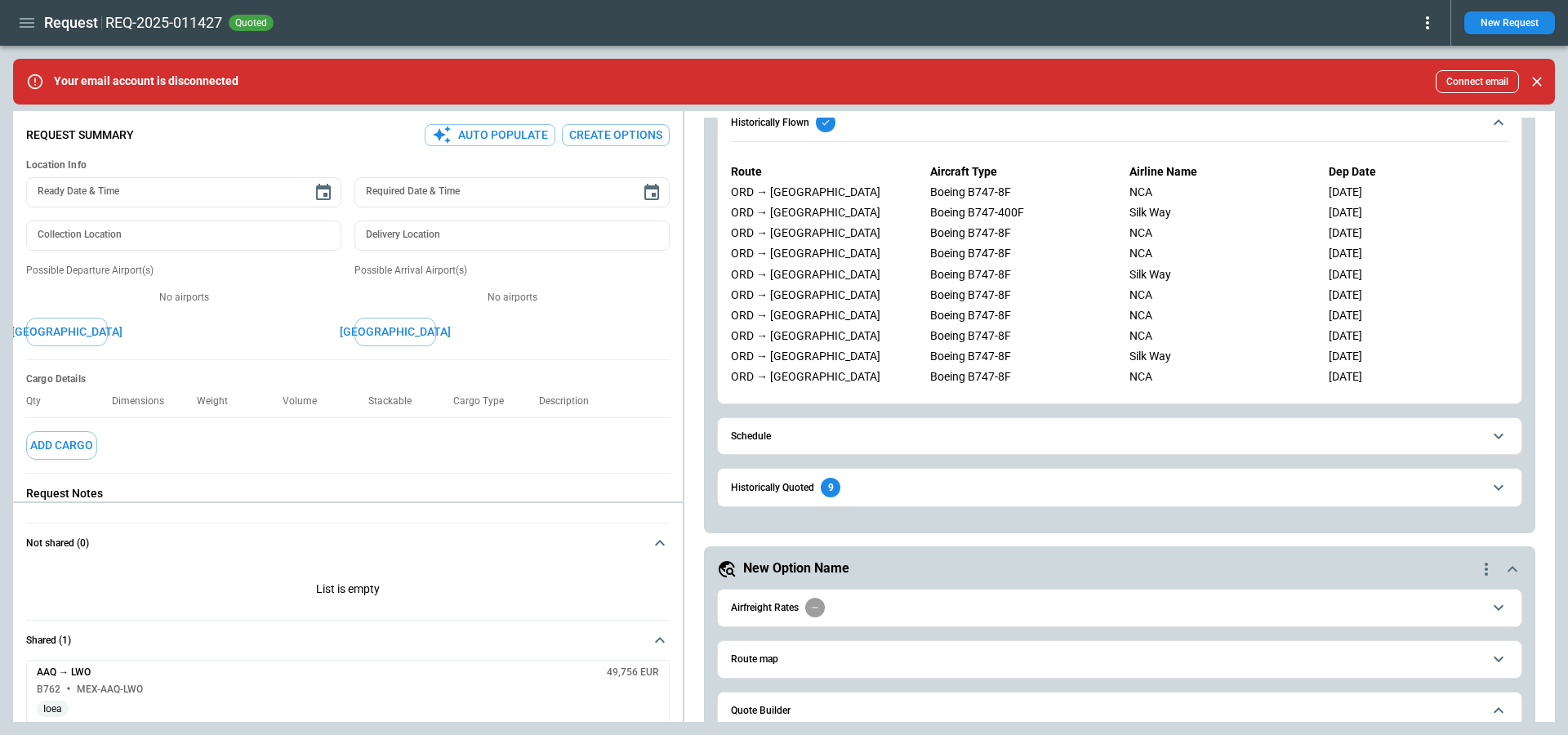
click at [827, 431] on span "Schedule" at bounding box center [1107, 436] width 751 height 11
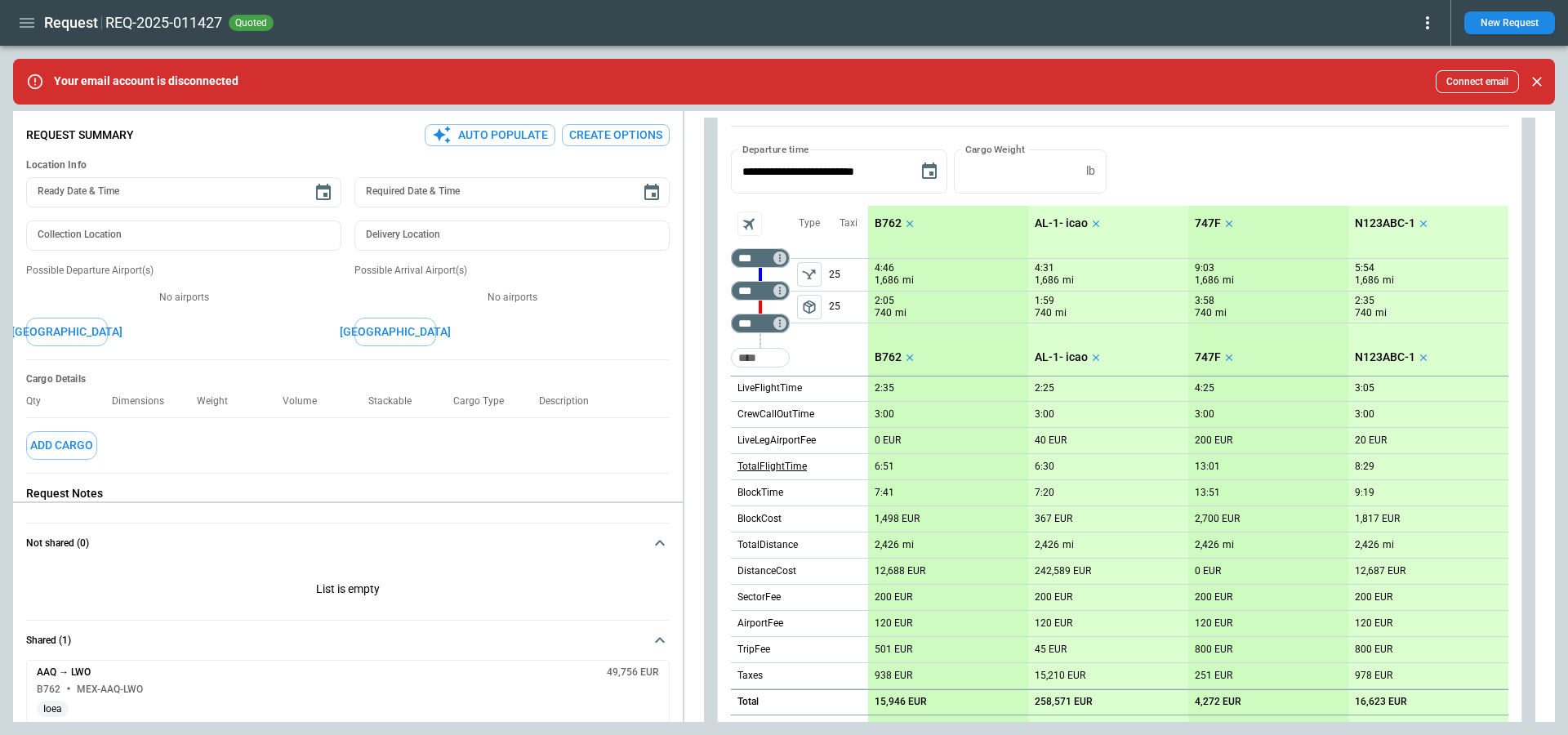
scroll to position [203, 0]
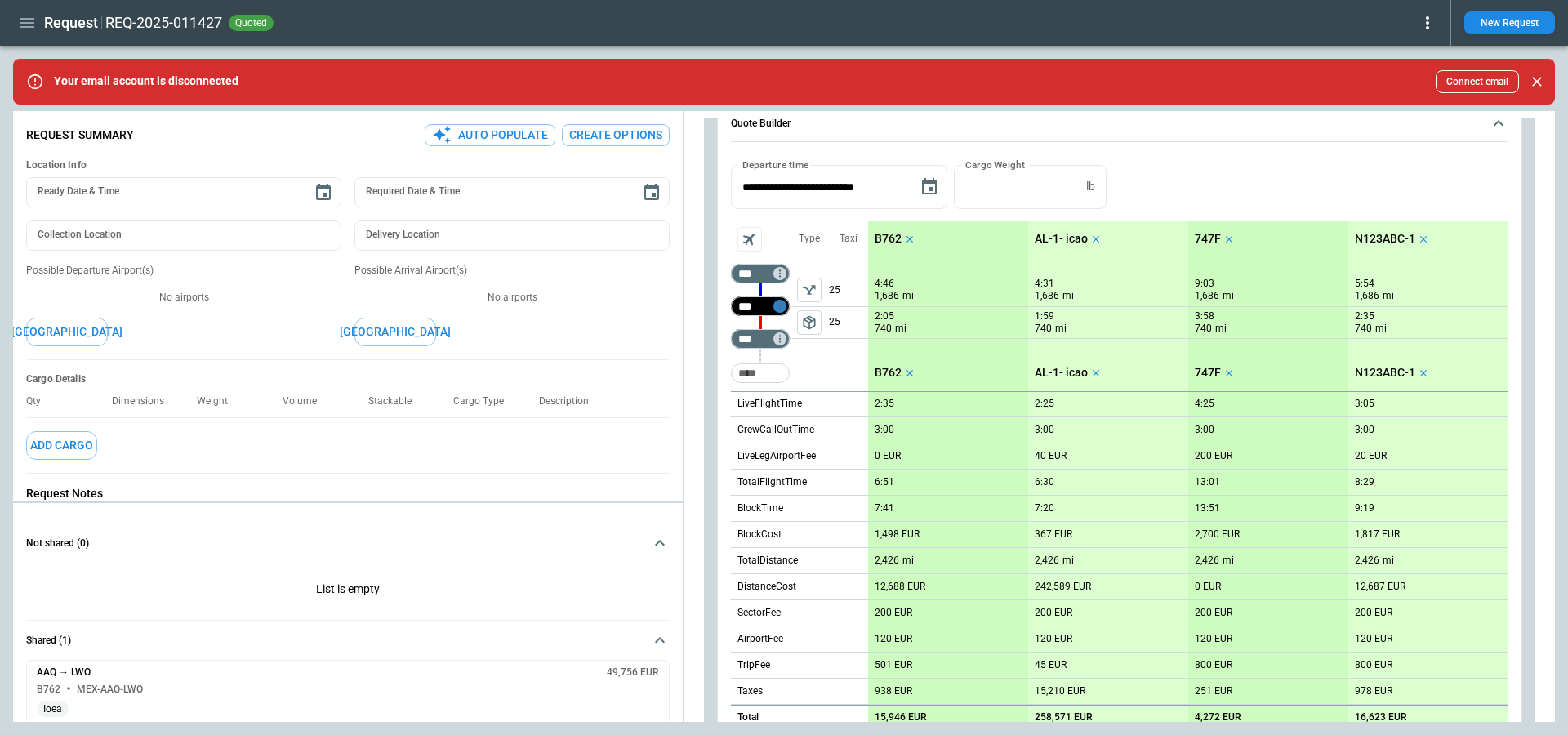
click at [783, 304] on icon "Too short" at bounding box center [780, 306] width 12 height 12
click at [797, 377] on p "Airport info" at bounding box center [805, 374] width 50 height 14
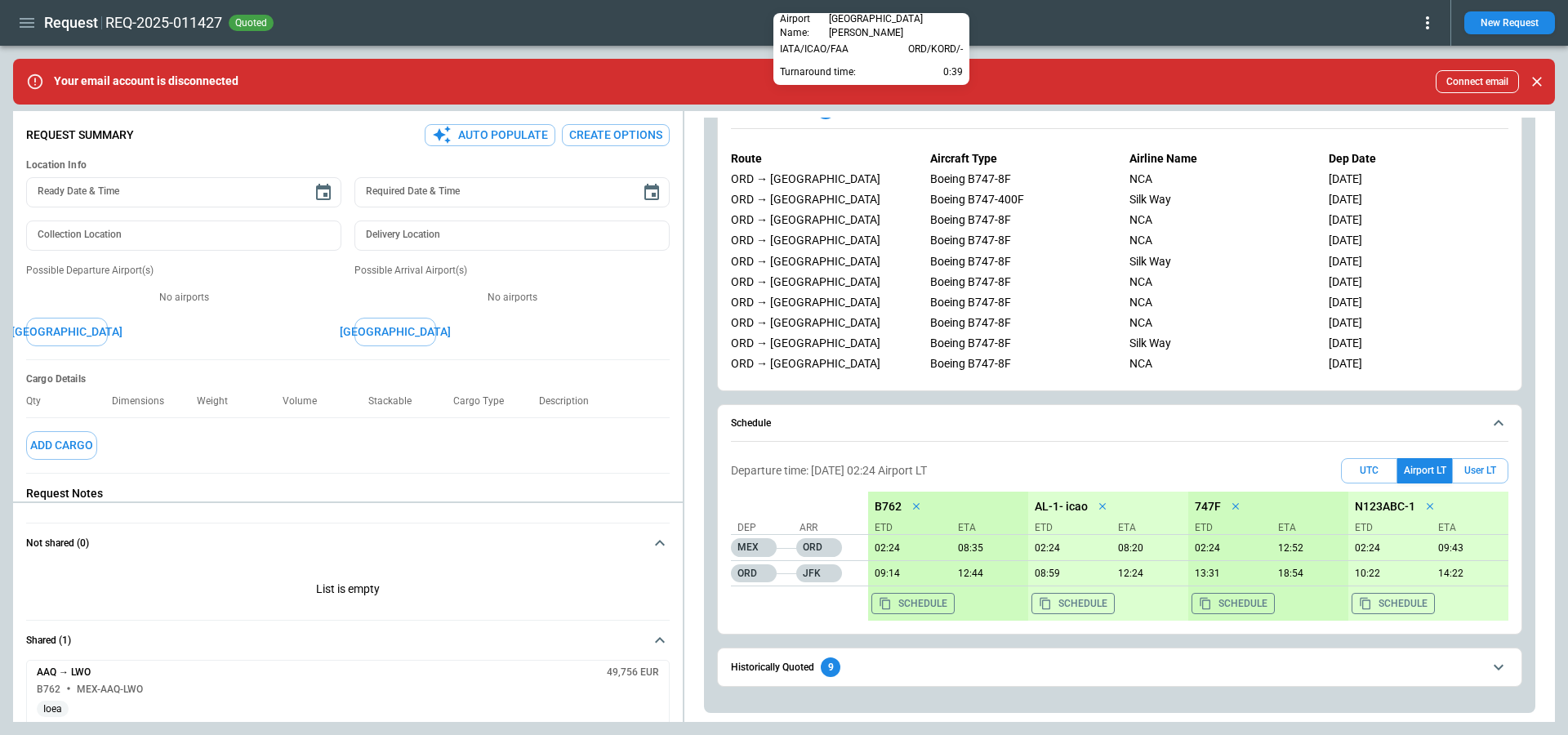
click at [995, 202] on div at bounding box center [784, 367] width 1568 height 735
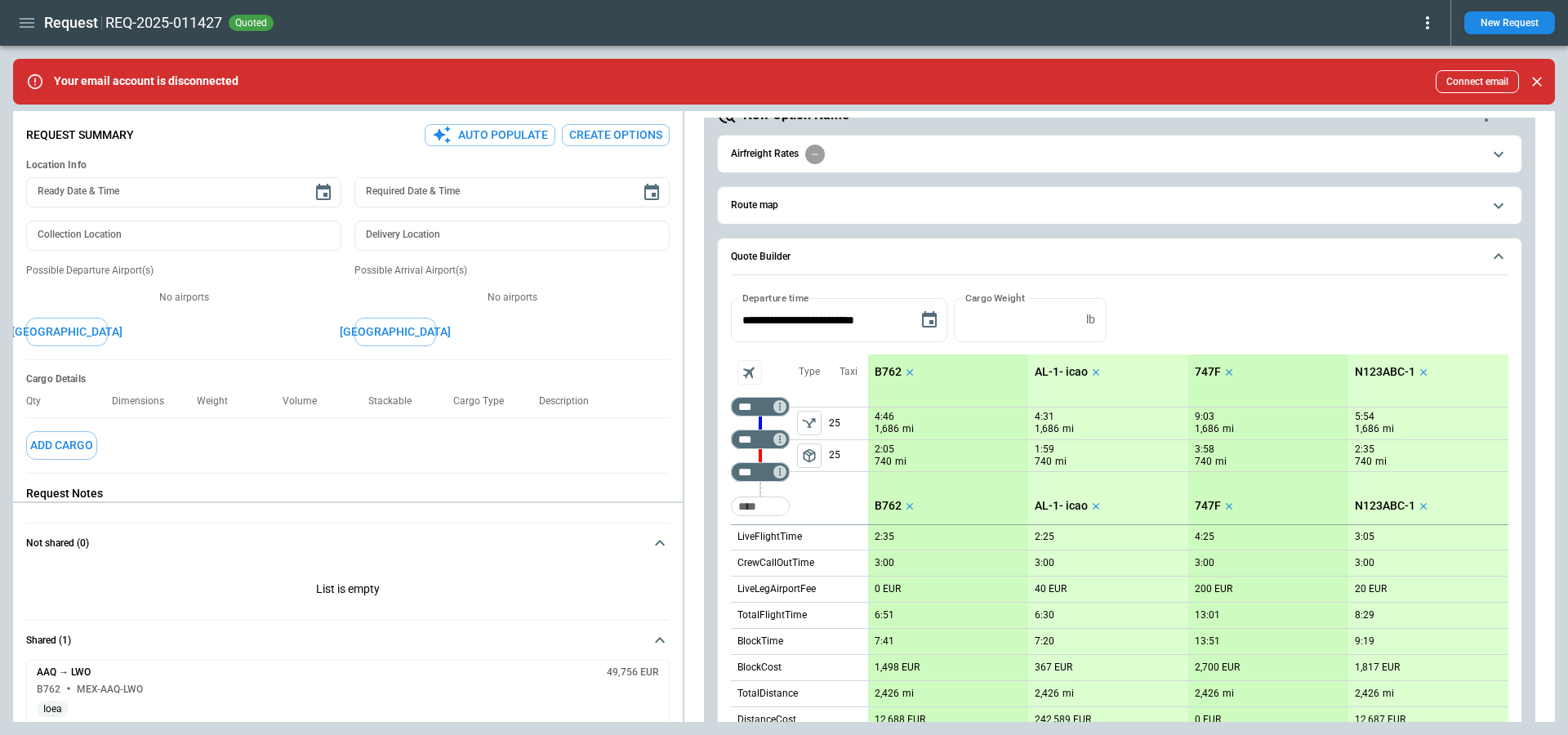
scroll to position [147, 0]
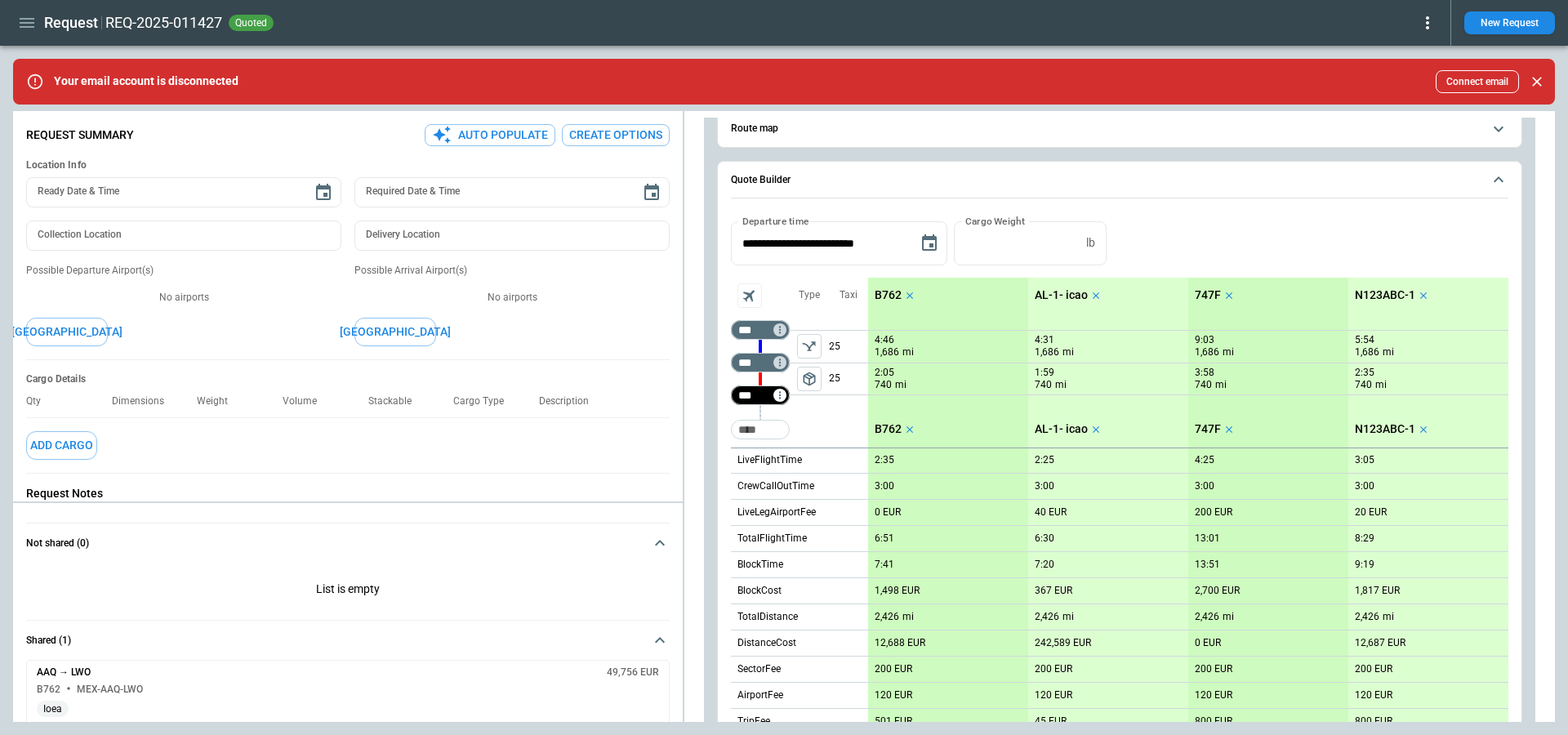
click at [785, 386] on div "*** ​" at bounding box center [760, 396] width 59 height 20
click at [782, 358] on icon "Not found" at bounding box center [780, 363] width 12 height 12
click at [793, 424] on p "Airport info" at bounding box center [805, 430] width 50 height 14
click at [782, 331] on div at bounding box center [784, 367] width 1568 height 735
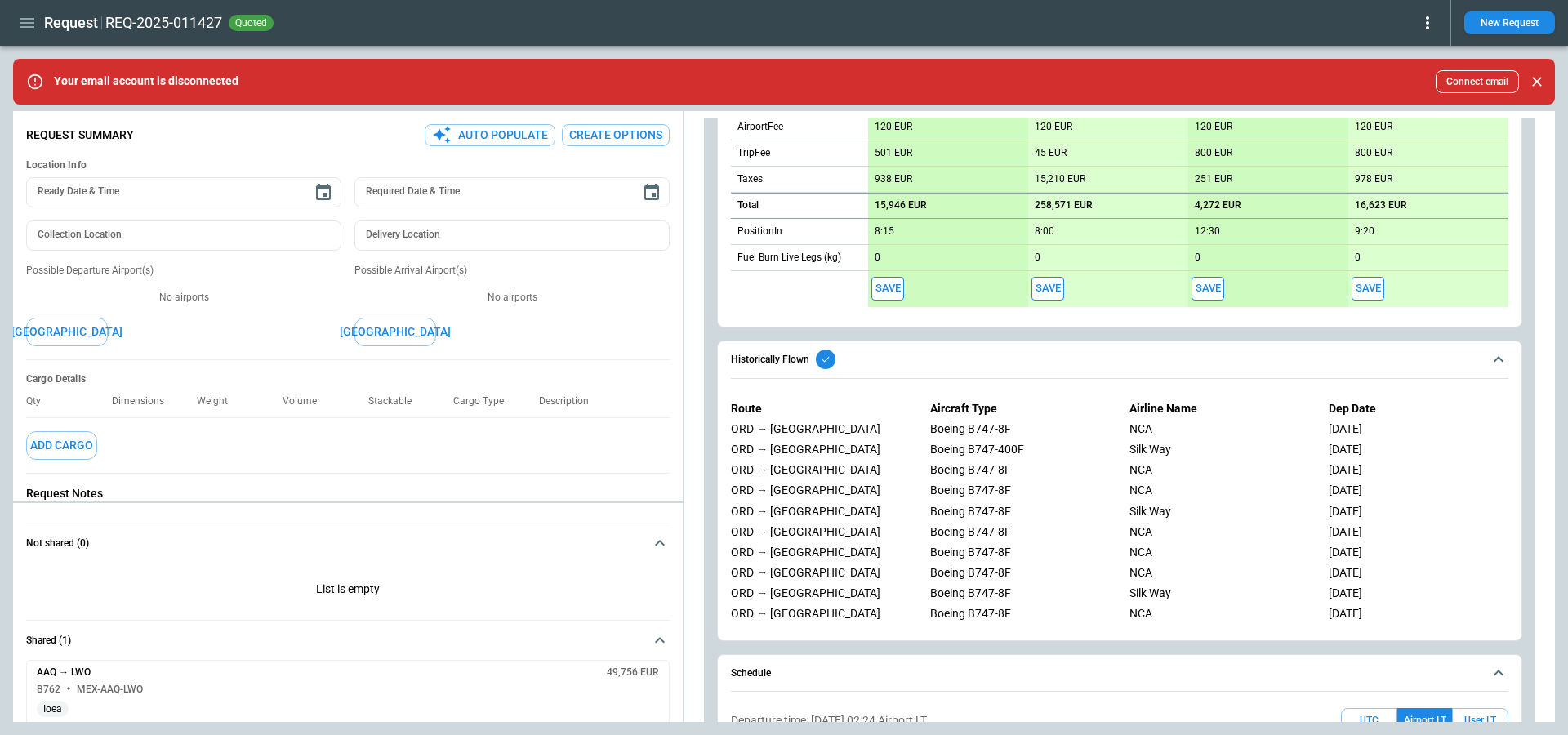
scroll to position [716, 0]
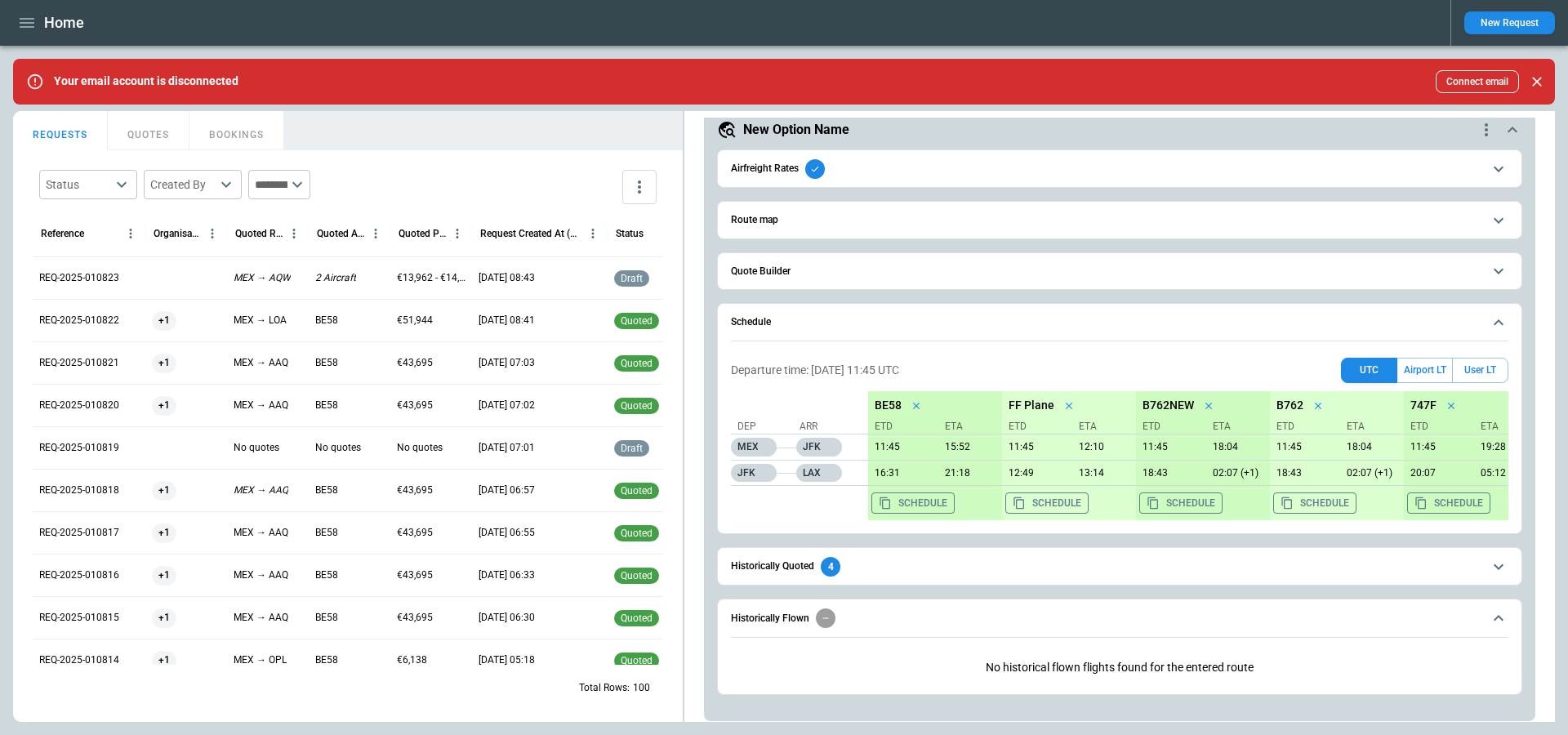
scroll to position [104, 0]
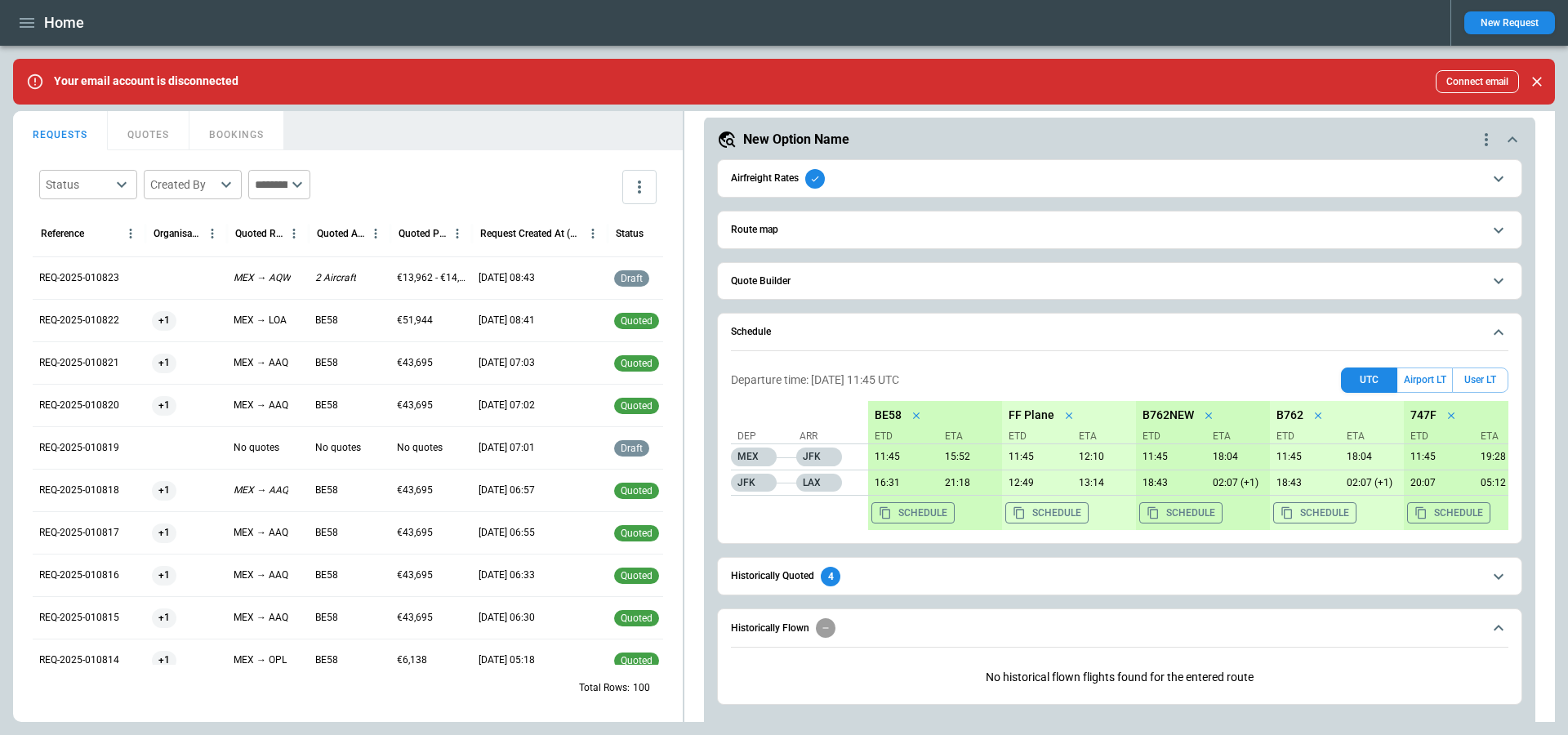
click at [950, 574] on span "Historically Quoted 4" at bounding box center [1107, 576] width 751 height 20
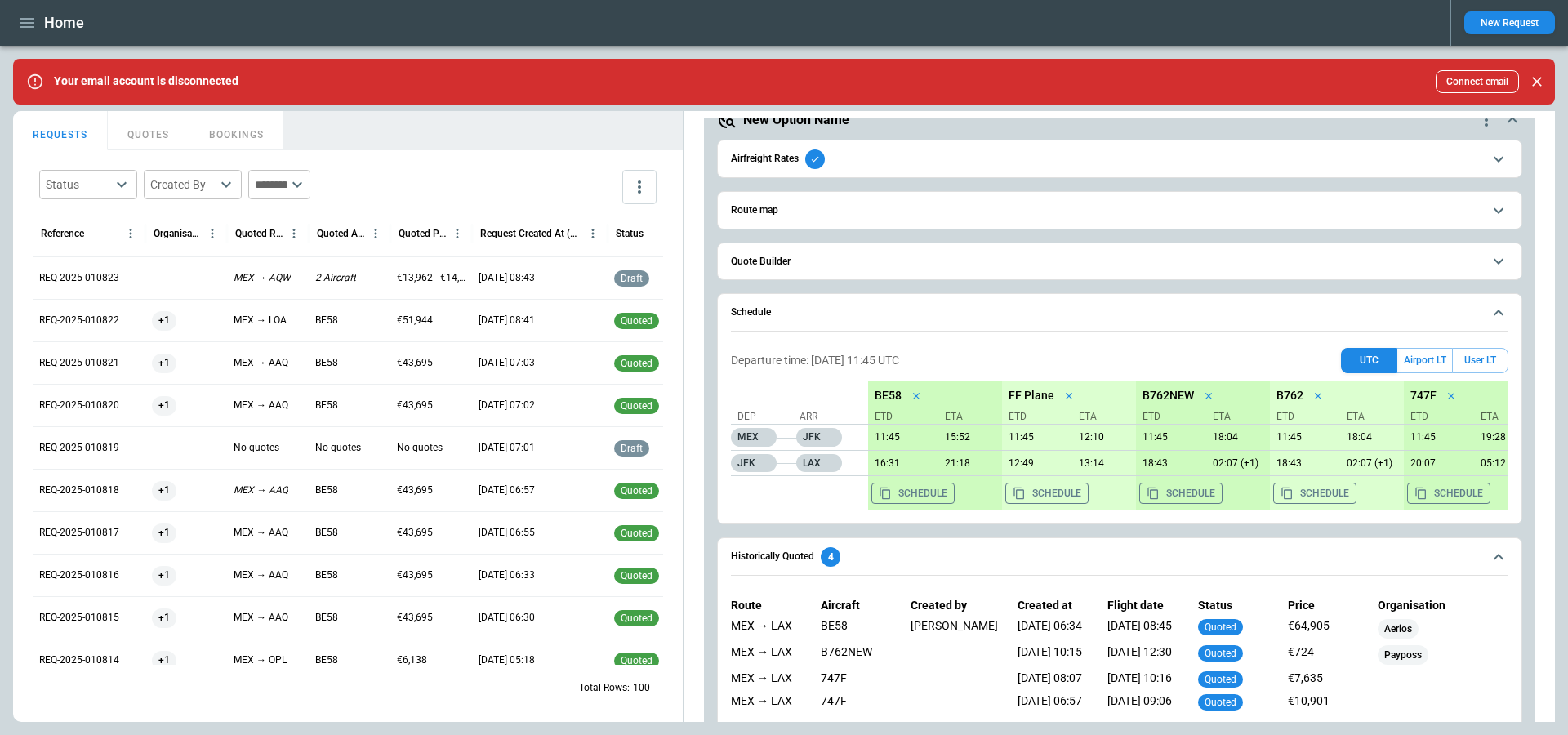
scroll to position [0, 0]
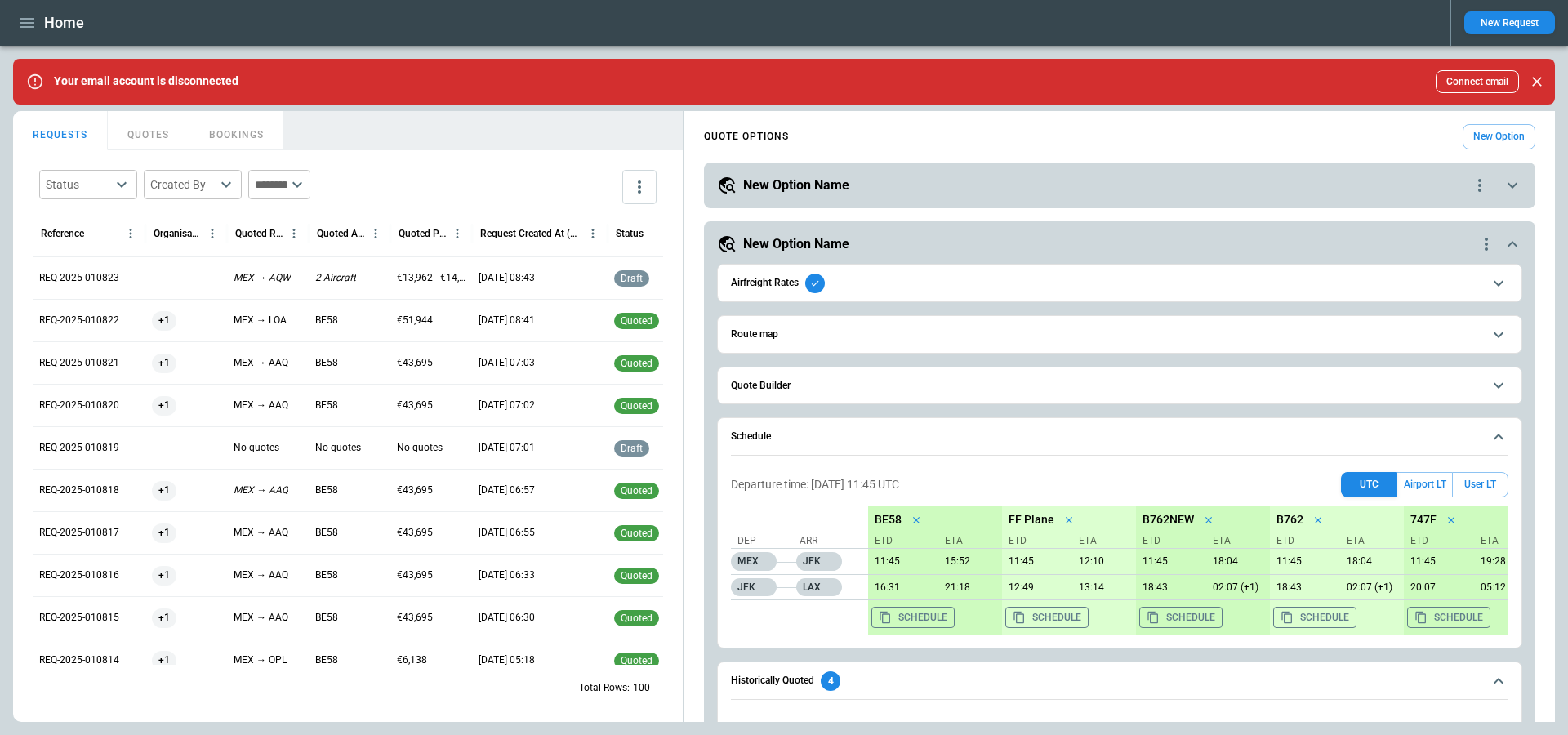
click at [901, 382] on span "Quote Builder" at bounding box center [1107, 386] width 751 height 11
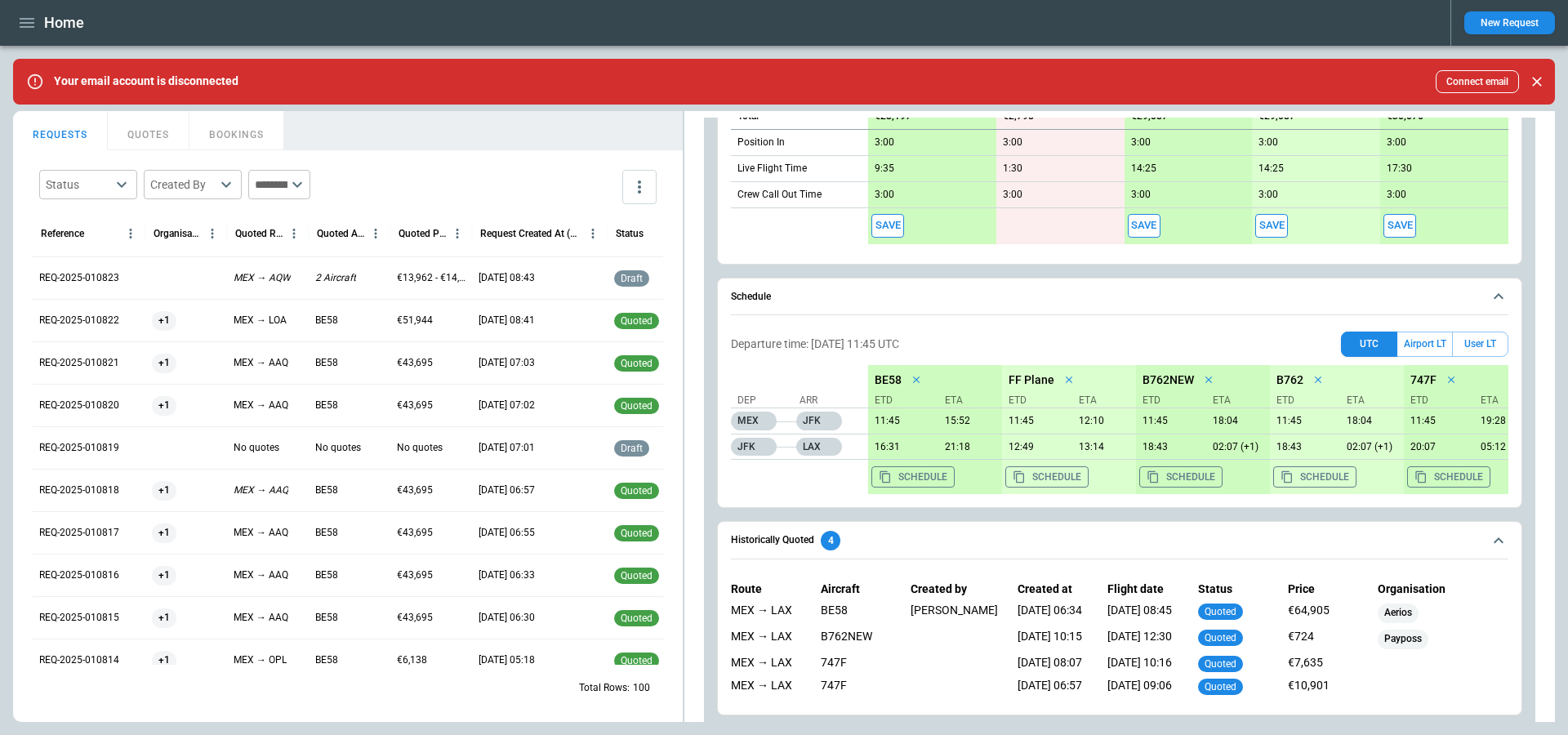
scroll to position [813, 0]
click at [1420, 339] on button "Airport LT" at bounding box center [1424, 342] width 55 height 26
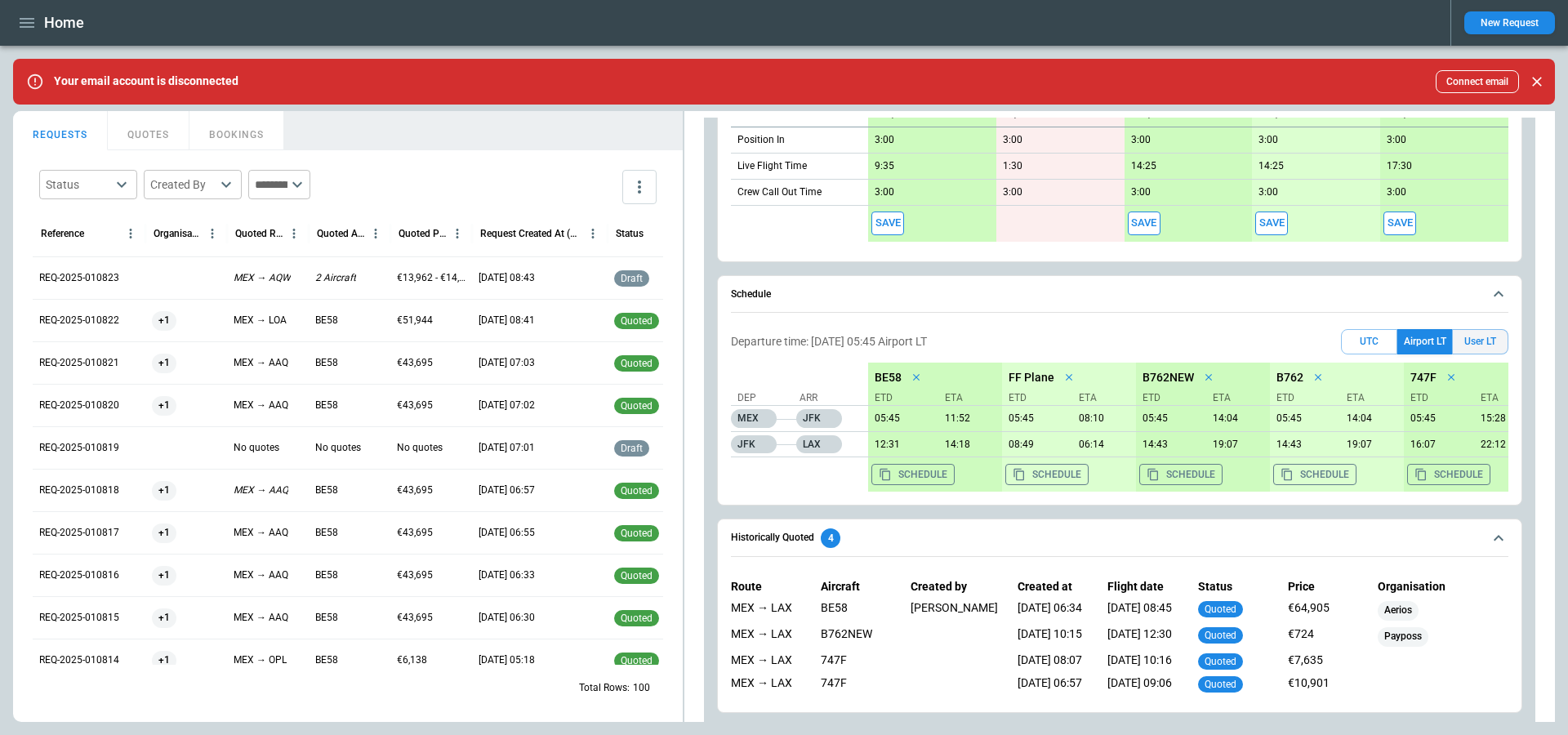
click at [1462, 338] on button "User LT" at bounding box center [1481, 342] width 57 height 26
click at [1383, 339] on button "UTC" at bounding box center [1370, 342] width 57 height 26
click at [1409, 340] on button "Airport LT" at bounding box center [1424, 342] width 55 height 26
click at [1470, 336] on button "User LT" at bounding box center [1481, 342] width 57 height 26
